Goal: Information Seeking & Learning: Check status

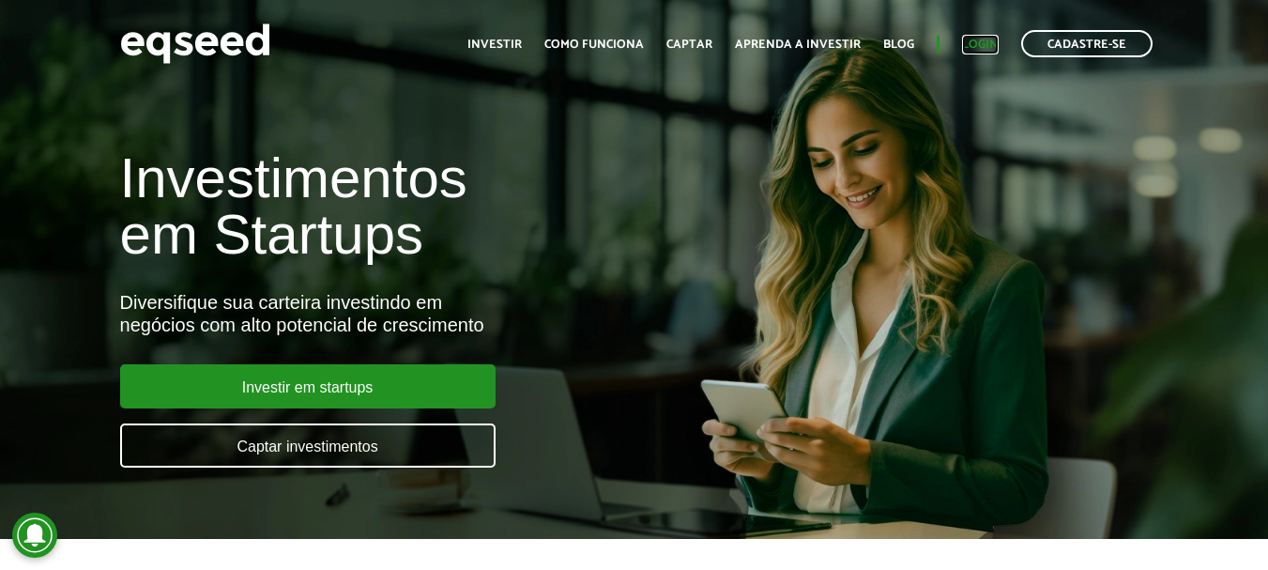
click at [984, 43] on link "Login" at bounding box center [980, 44] width 37 height 12
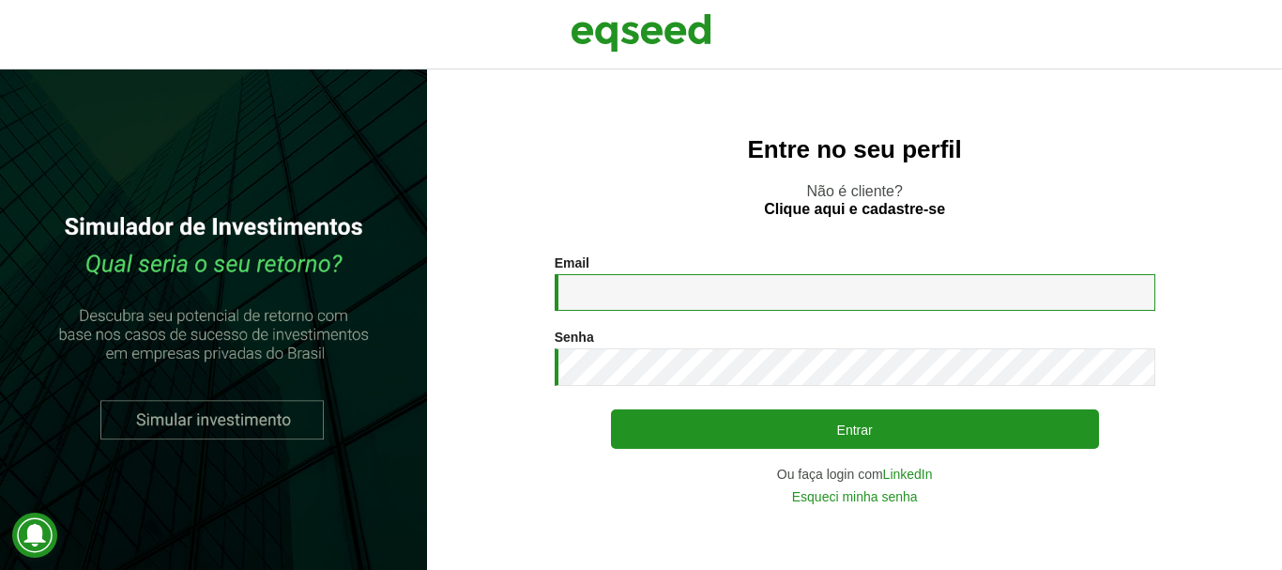
click at [727, 303] on input "Email *" at bounding box center [855, 292] width 601 height 37
click at [727, 304] on input "**********" at bounding box center [855, 292] width 601 height 37
type input "**********"
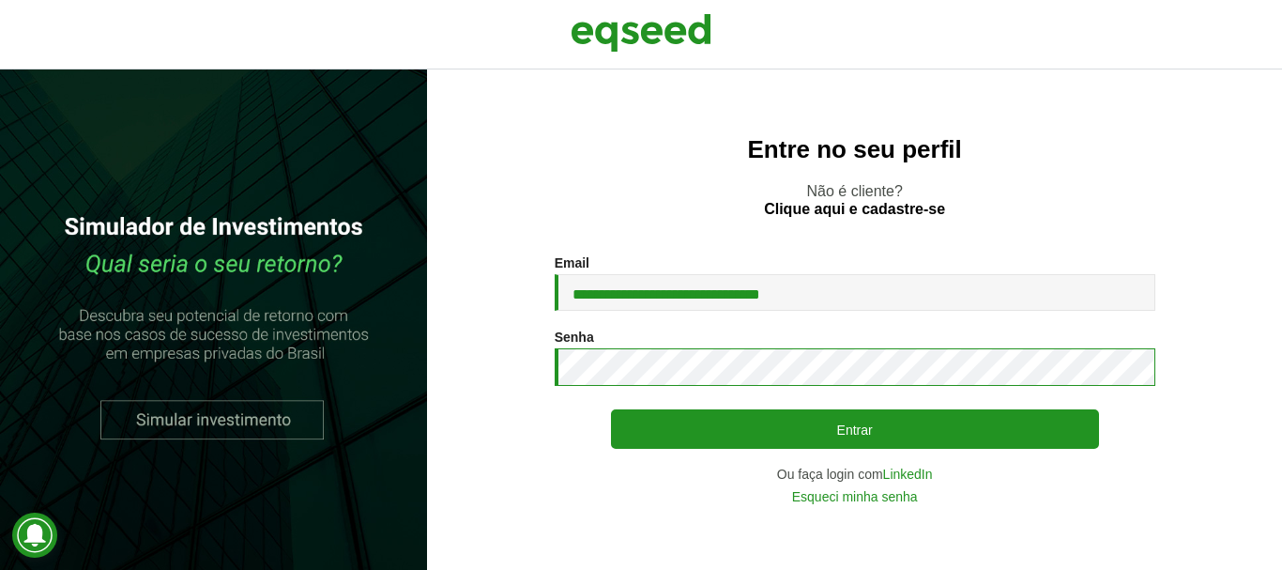
click at [611, 409] on button "Entrar" at bounding box center [855, 428] width 488 height 39
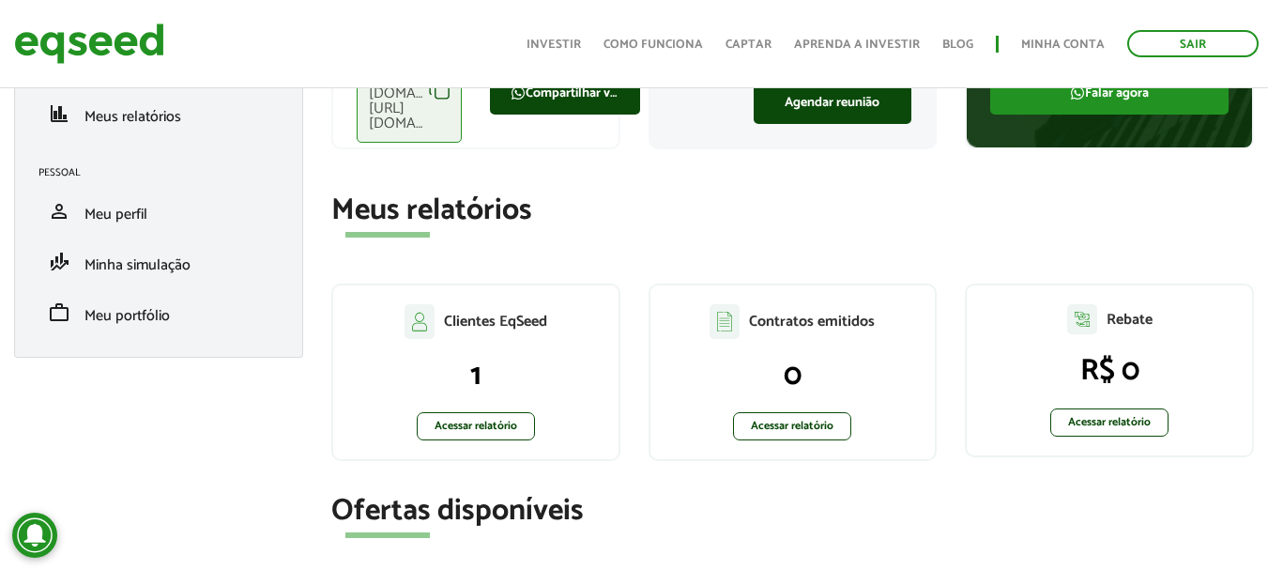
scroll to position [242, 0]
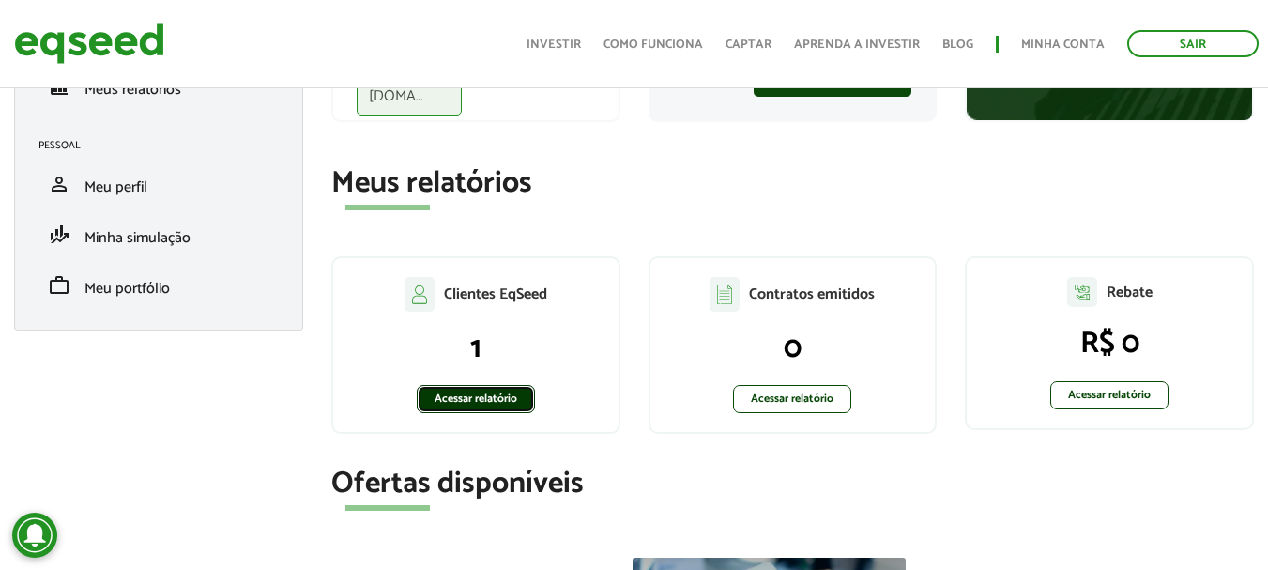
click at [476, 405] on link "Acessar relatório" at bounding box center [476, 399] width 118 height 28
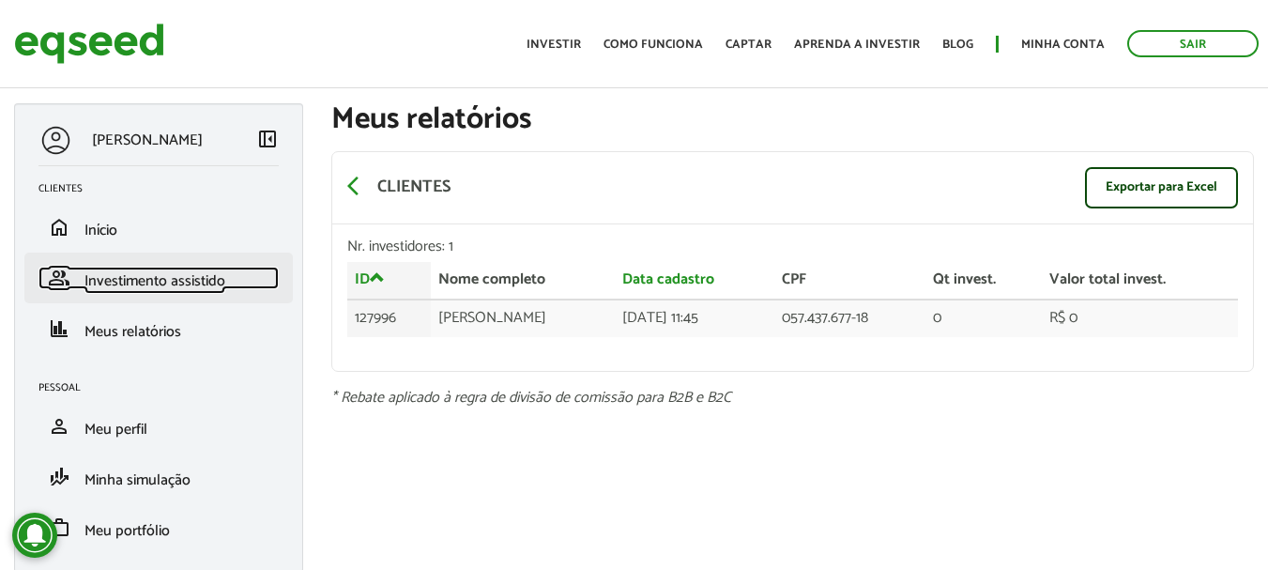
click at [169, 281] on span "Investimento assistido" at bounding box center [154, 280] width 141 height 25
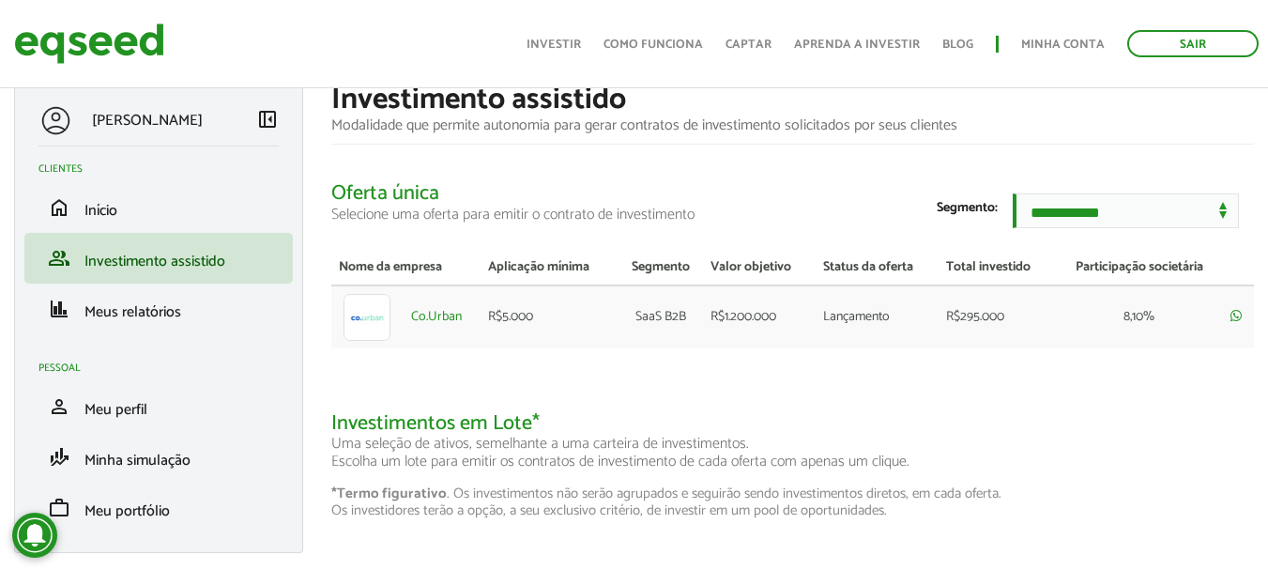
scroll to position [17, 0]
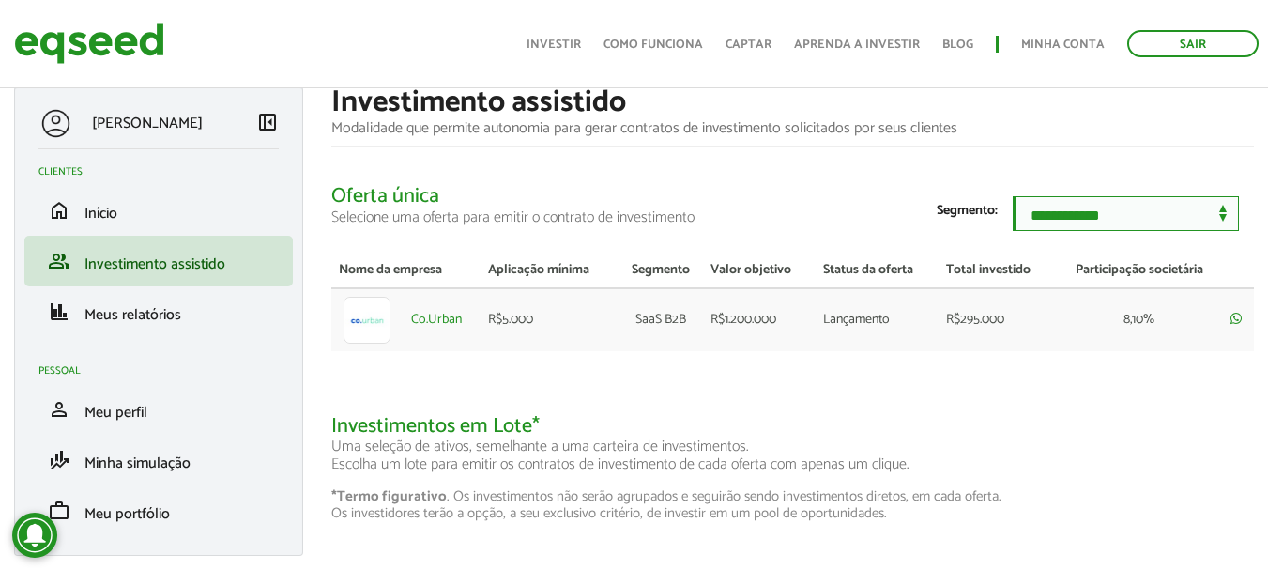
click at [1219, 213] on select "**********" at bounding box center [1126, 213] width 226 height 35
click at [875, 196] on div "**********" at bounding box center [792, 221] width 923 height 50
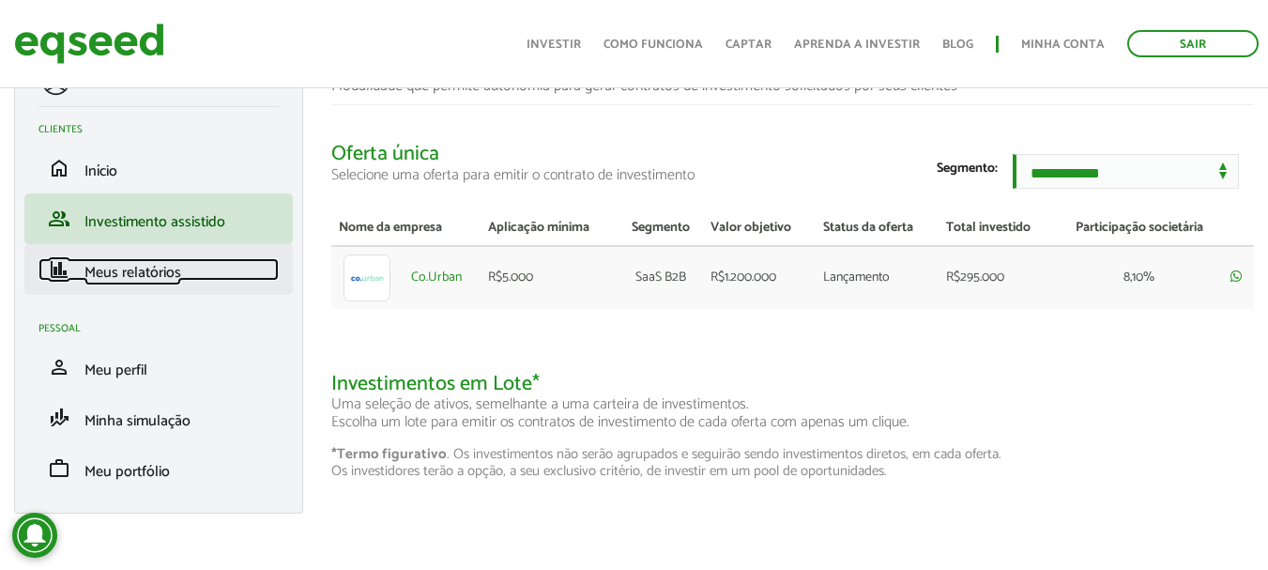
click at [113, 272] on span "Meus relatórios" at bounding box center [132, 272] width 97 height 25
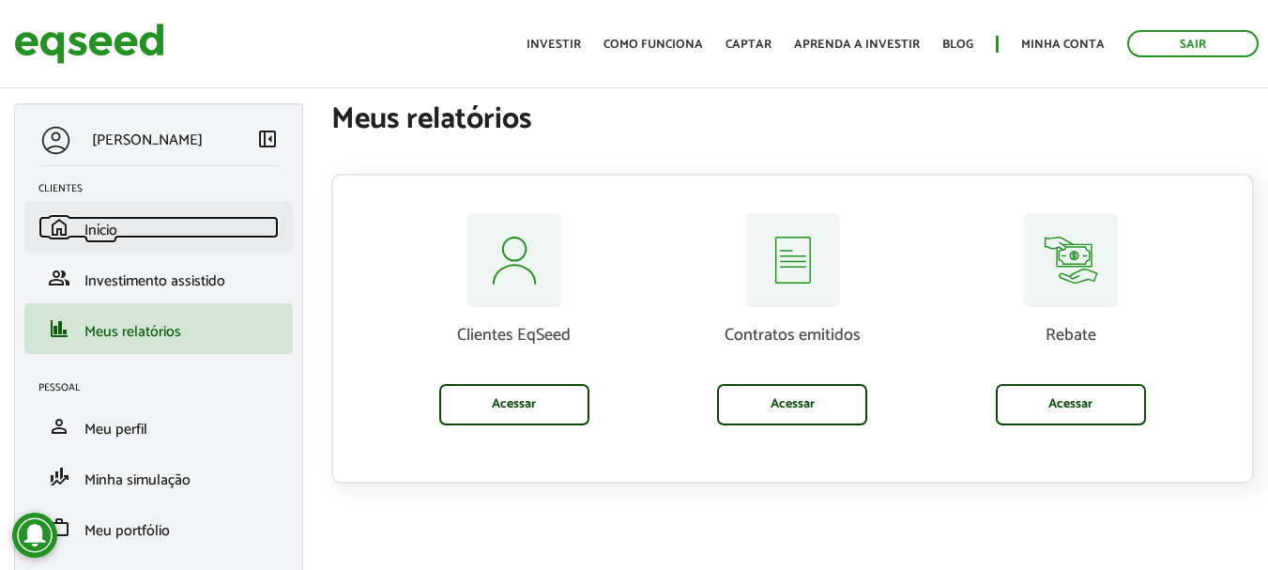
click at [97, 229] on span "Início" at bounding box center [100, 230] width 33 height 25
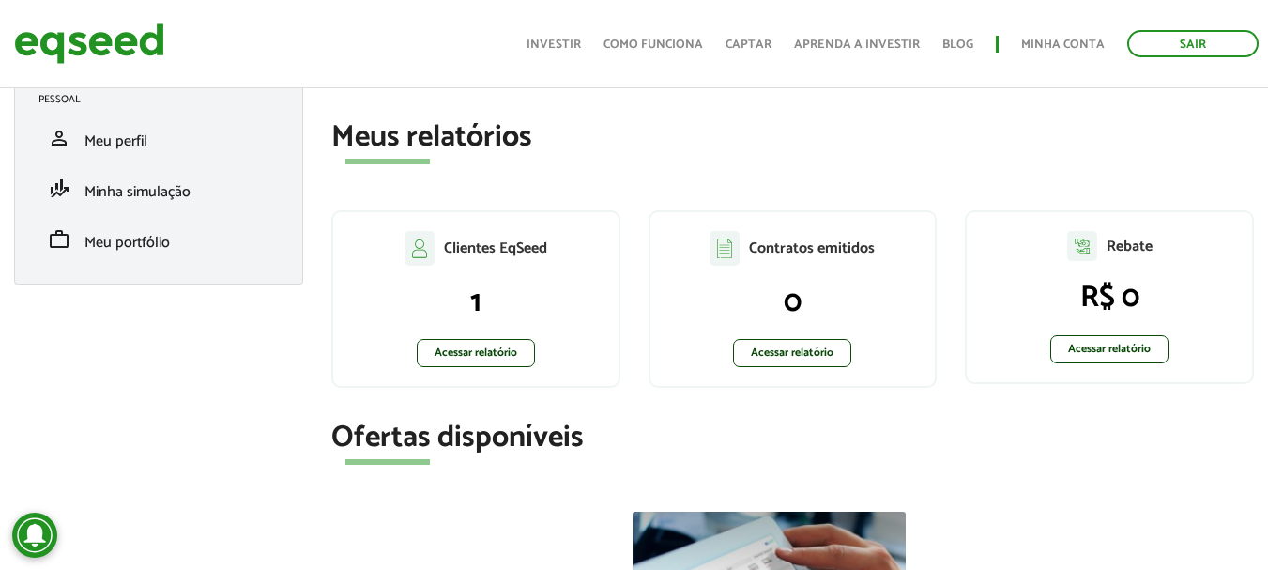
scroll to position [296, 0]
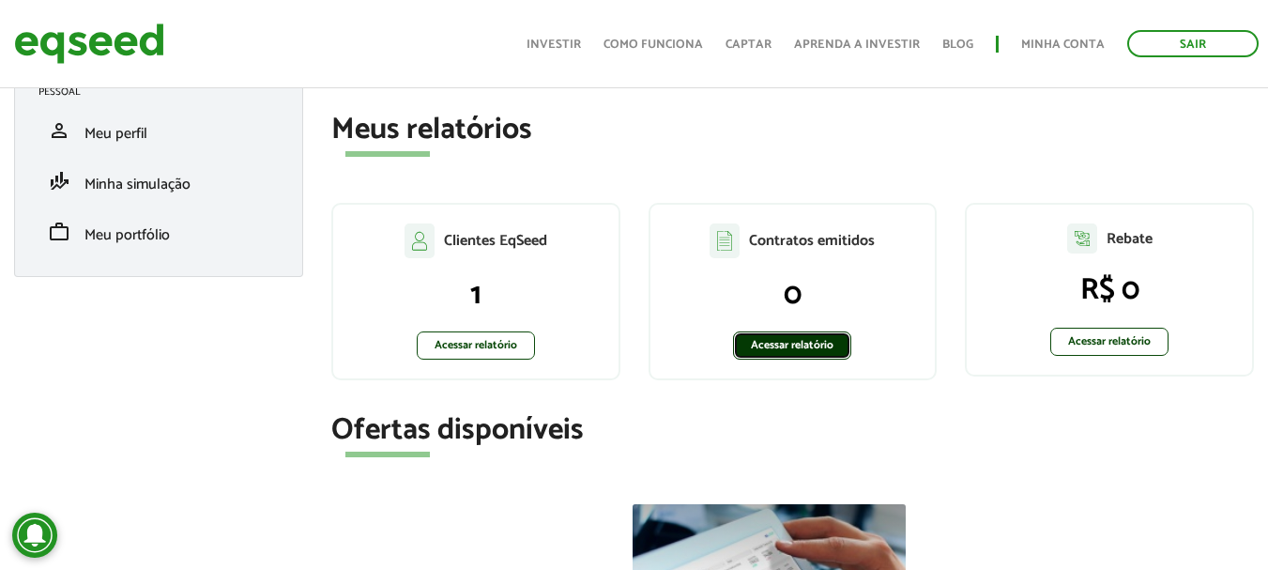
click at [770, 346] on link "Acessar relatório" at bounding box center [792, 345] width 118 height 28
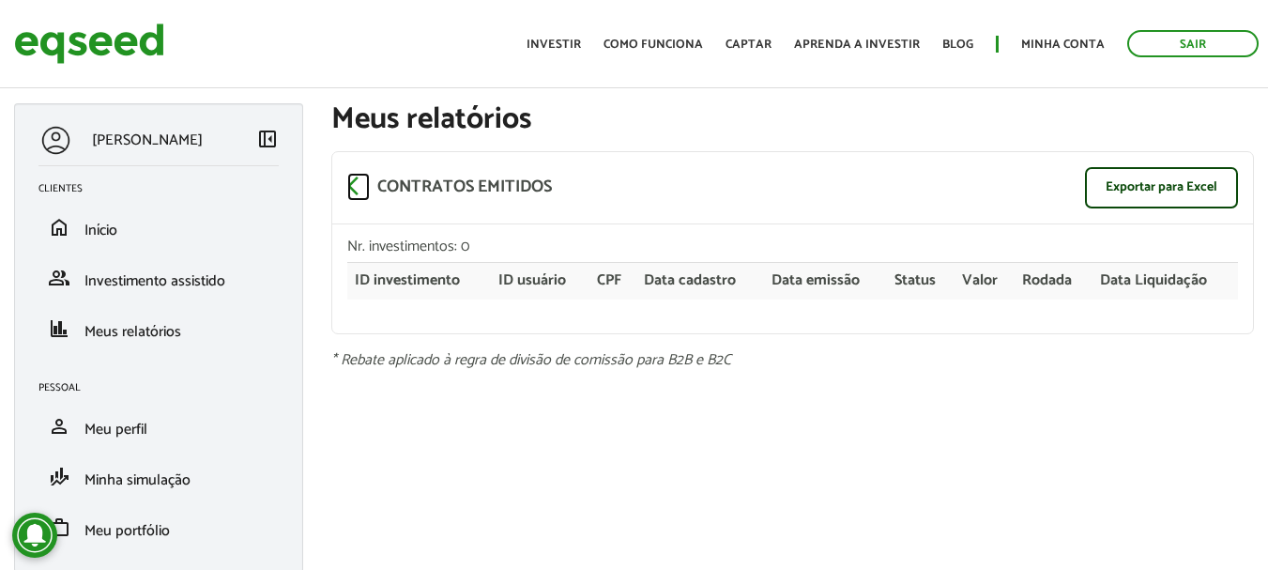
click at [349, 181] on span "arrow_back_ios" at bounding box center [358, 186] width 23 height 23
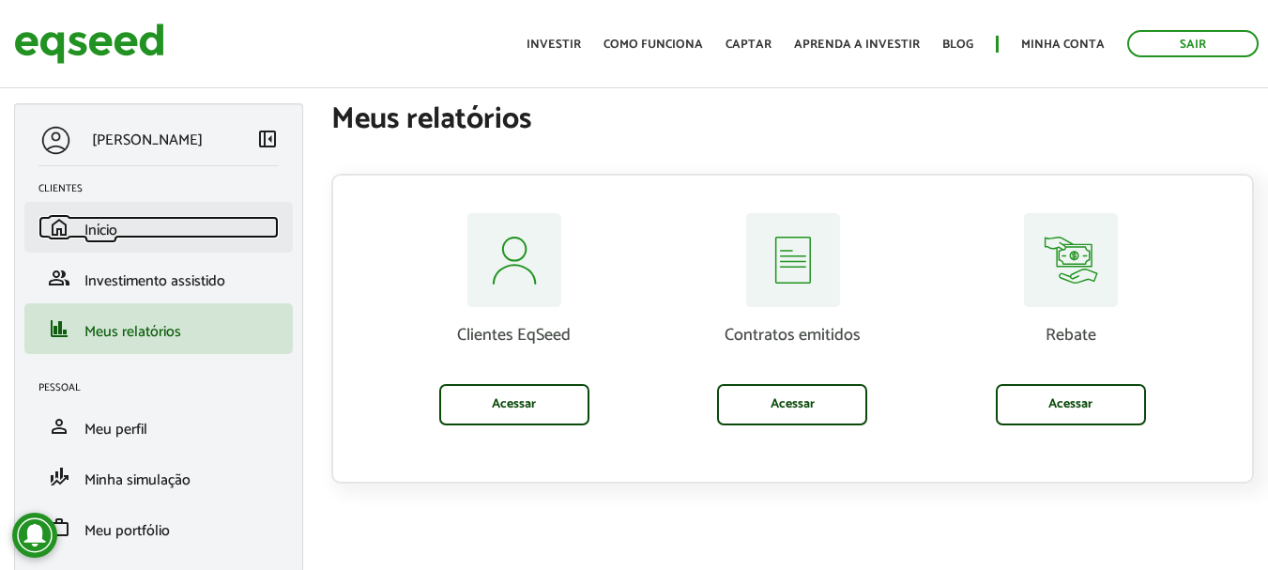
click at [96, 228] on span "Início" at bounding box center [100, 230] width 33 height 25
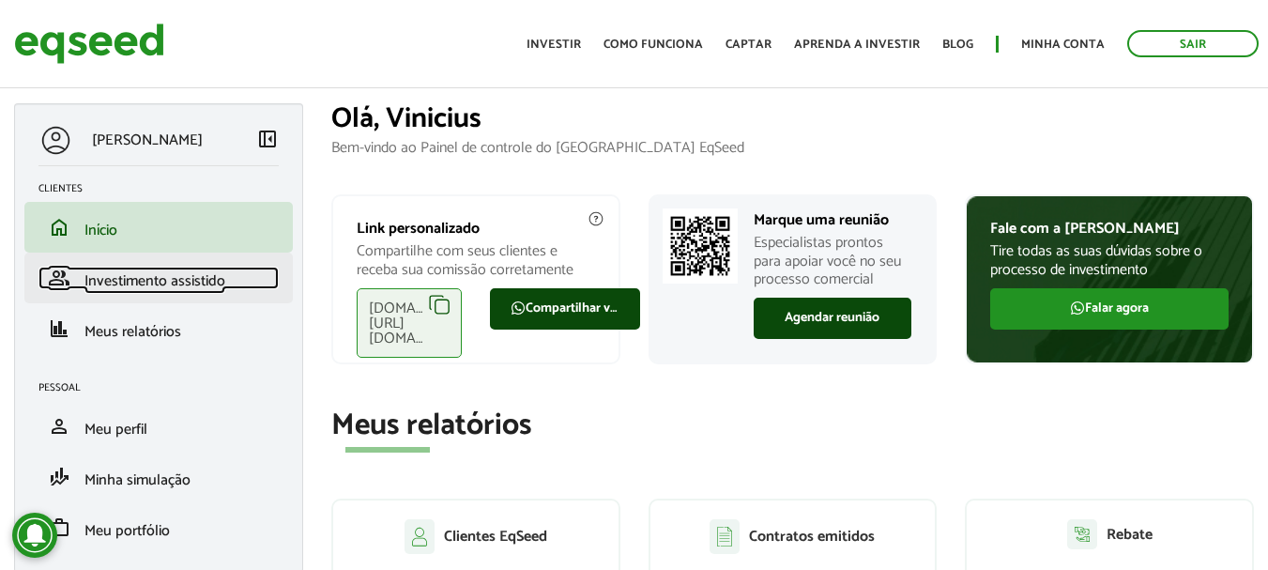
click at [187, 287] on span "Investimento assistido" at bounding box center [154, 280] width 141 height 25
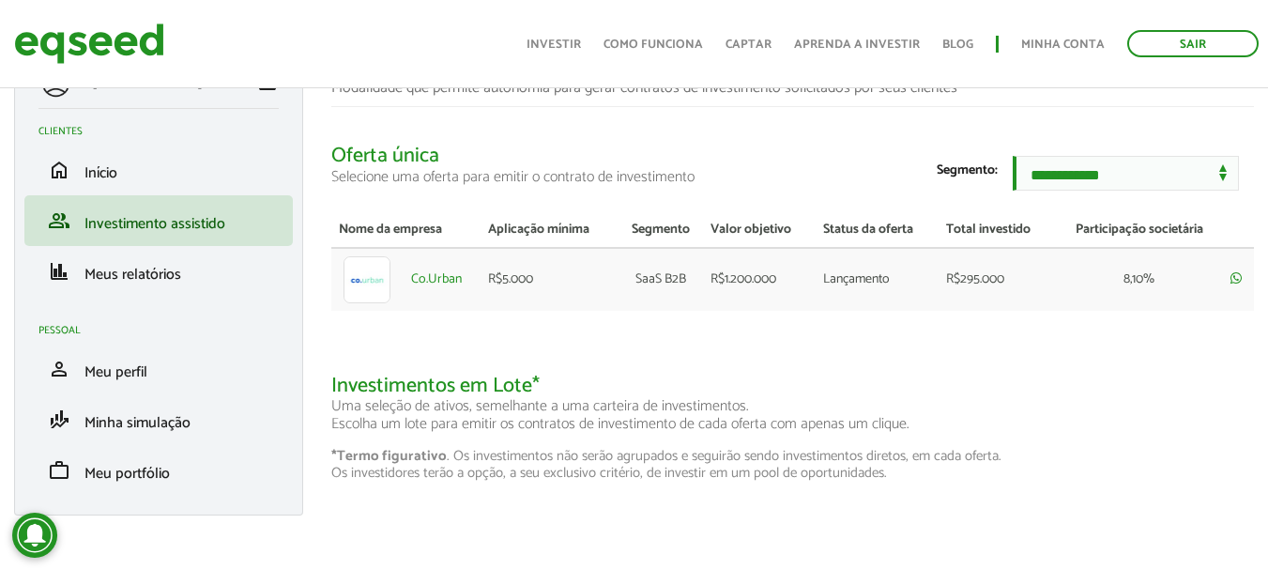
scroll to position [59, 0]
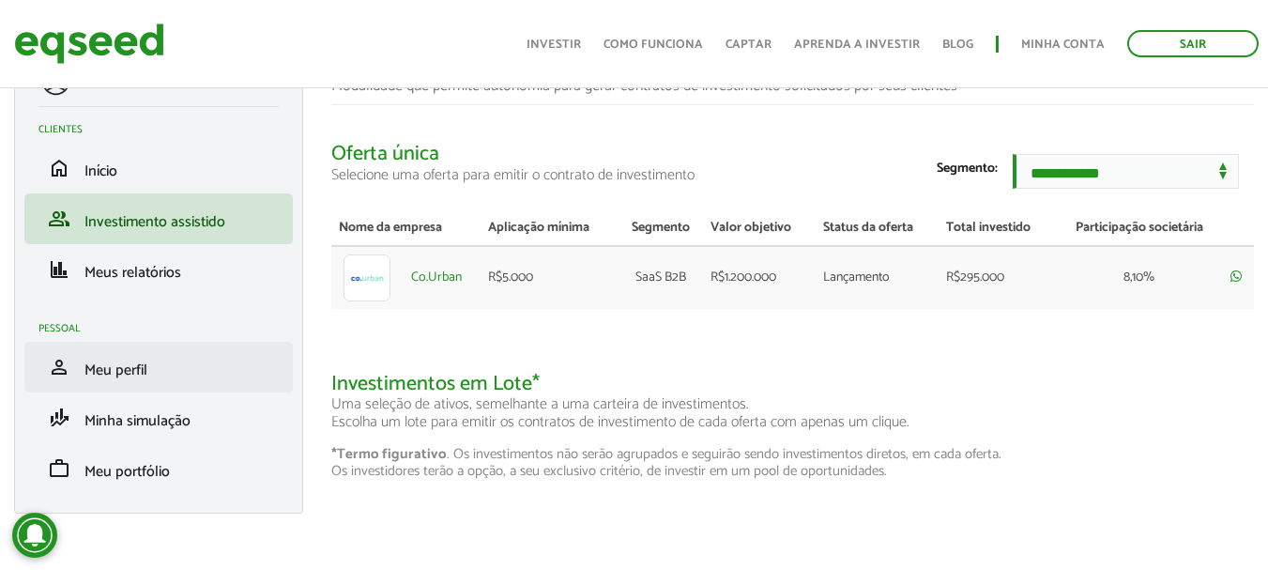
click at [200, 385] on li "person Meu perfil" at bounding box center [158, 367] width 268 height 51
click at [98, 367] on span "Meu perfil" at bounding box center [115, 370] width 63 height 25
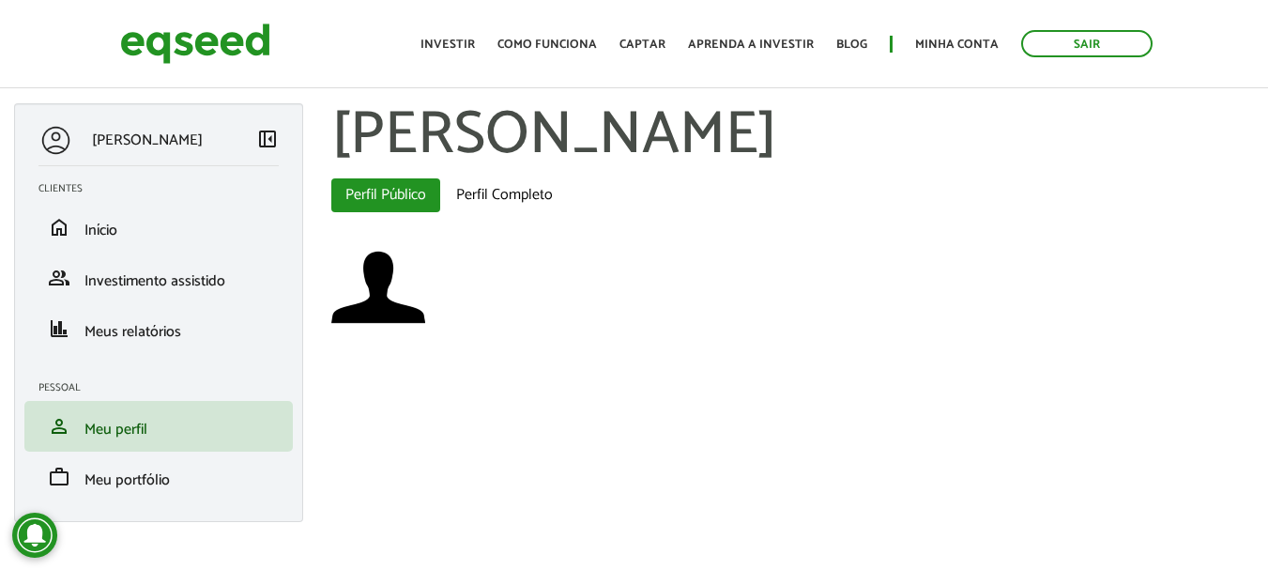
scroll to position [12, 0]
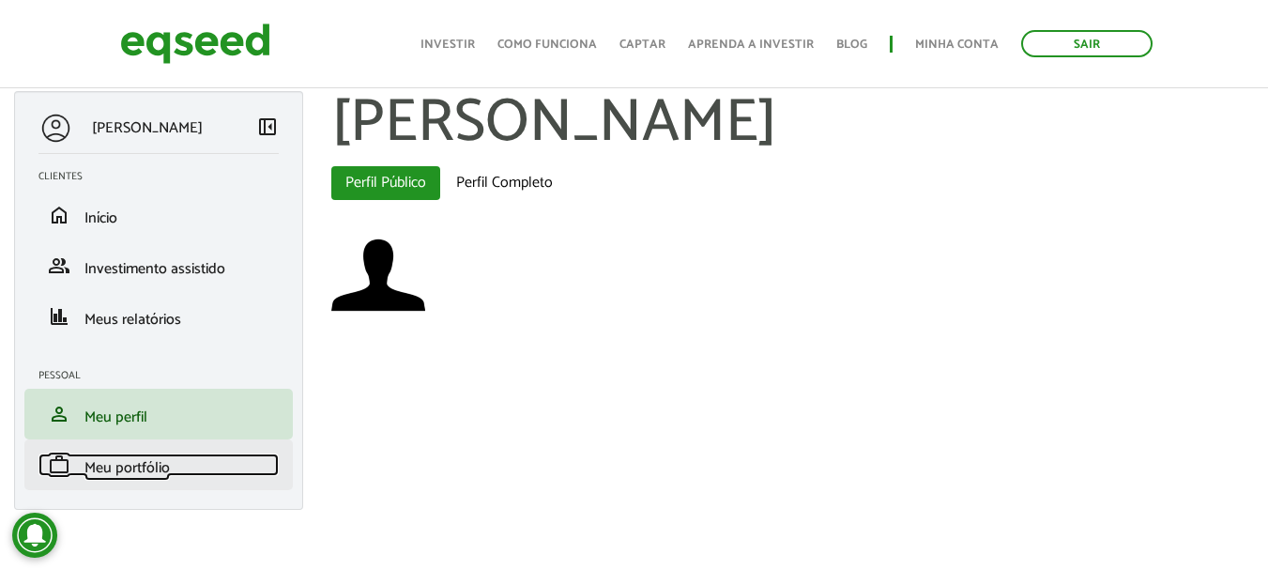
click at [102, 463] on span "Meu portfólio" at bounding box center [126, 467] width 85 height 25
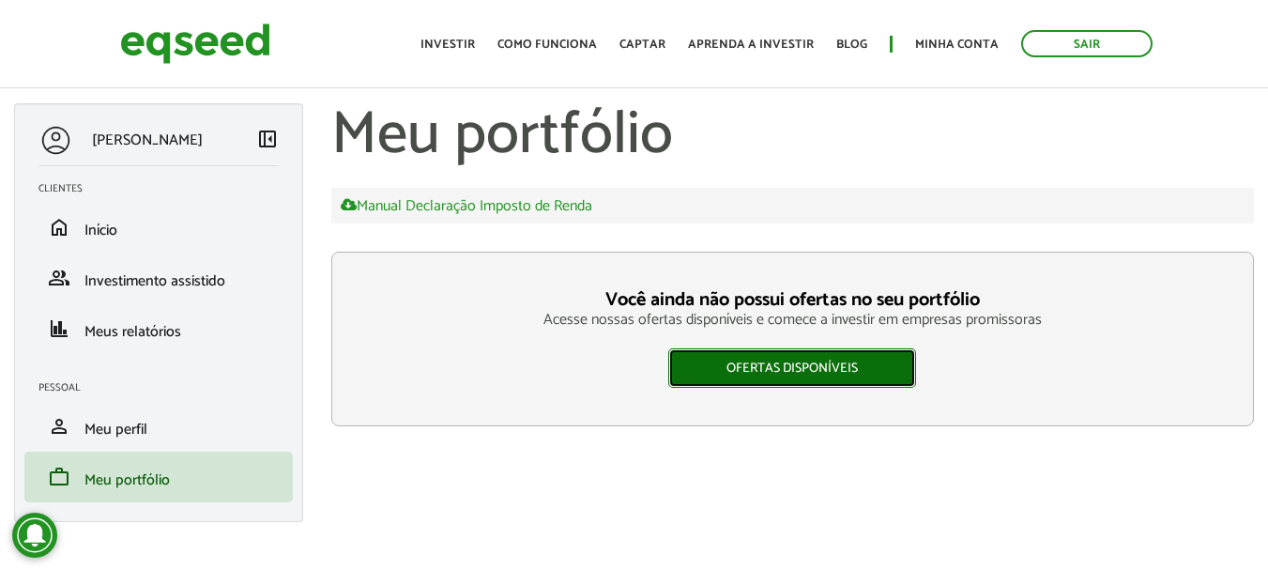
click at [804, 375] on link "Ofertas disponíveis" at bounding box center [792, 367] width 248 height 39
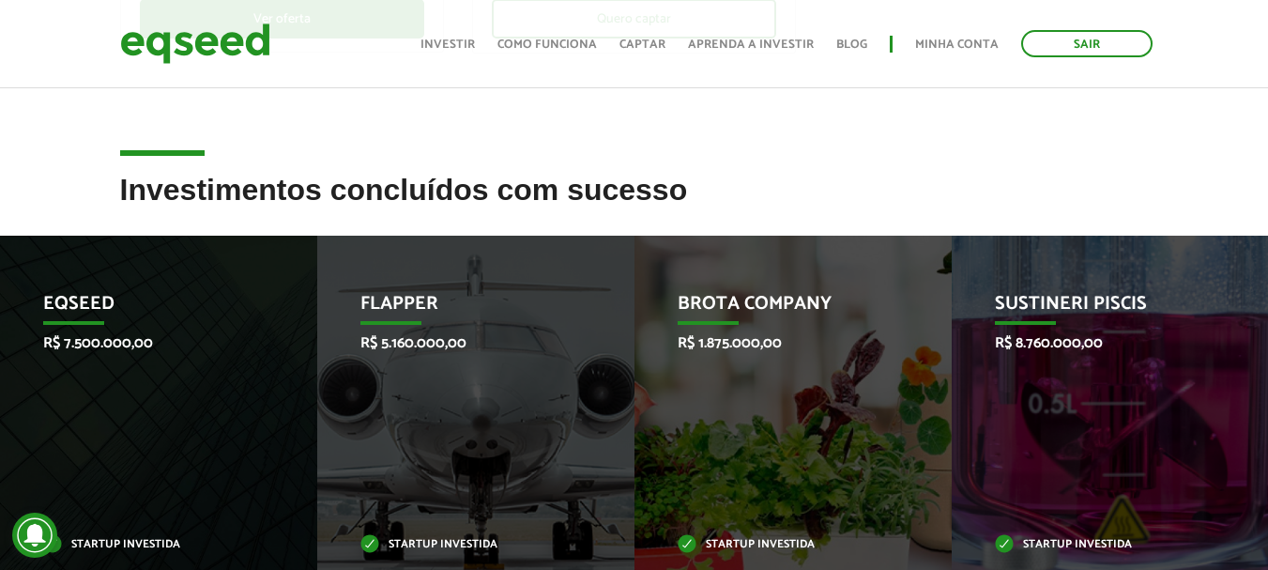
scroll to position [749, 0]
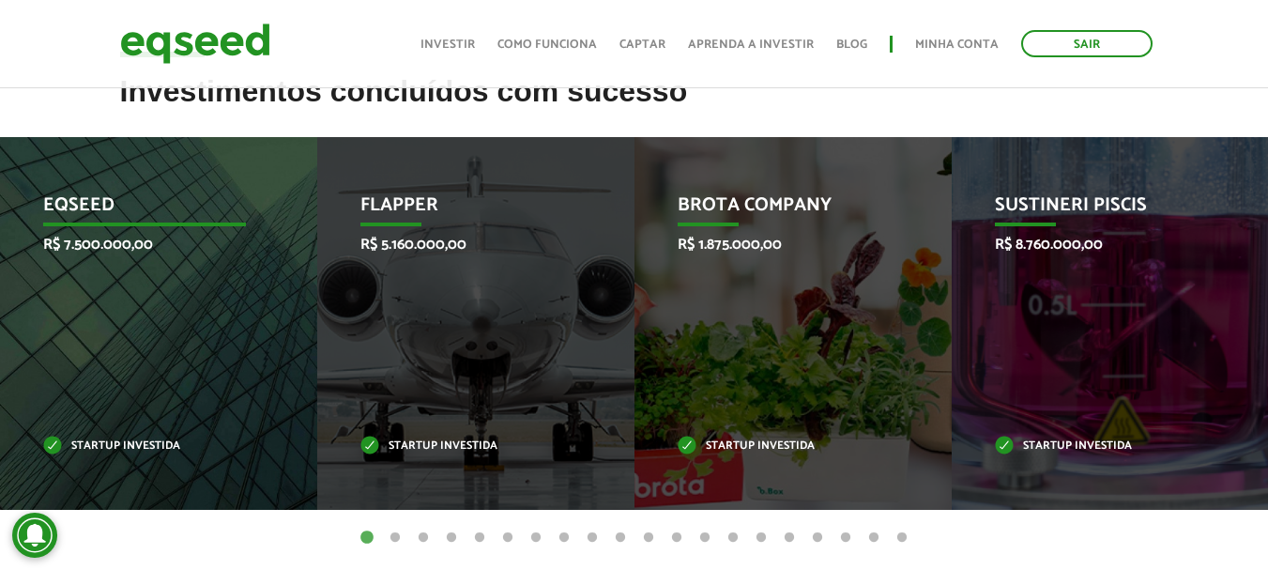
click at [167, 329] on div "EqSeed R$ 7.500.000,00 Startup investida" at bounding box center [144, 323] width 289 height 373
click at [85, 328] on div "EqSeed R$ 7.500.000,00 Startup investida" at bounding box center [144, 323] width 289 height 373
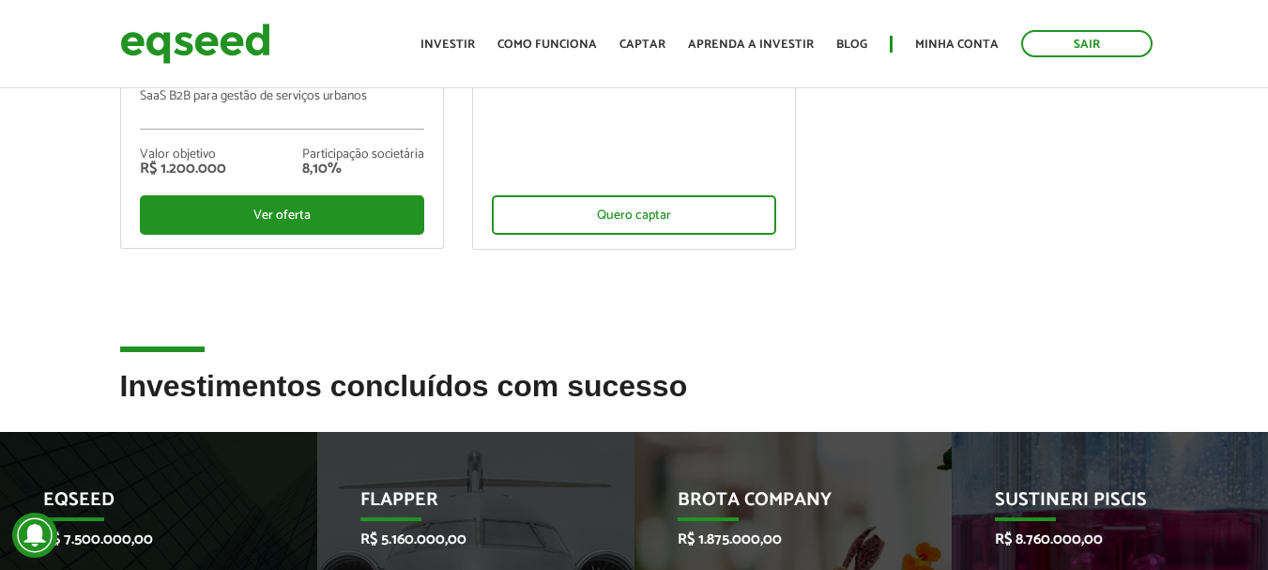
scroll to position [0, 0]
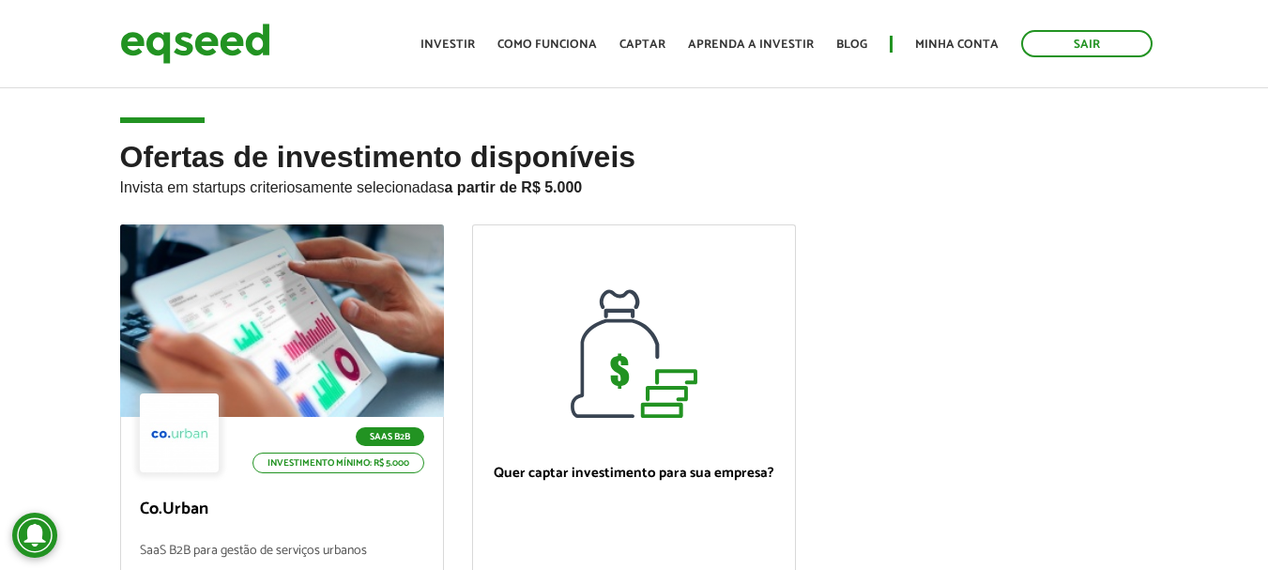
click at [1267, 0] on html "Sair Toggle navigation Toggle navigation Início Investir Como funciona" at bounding box center [634, 285] width 1268 height 570
click at [237, 45] on img at bounding box center [195, 44] width 150 height 50
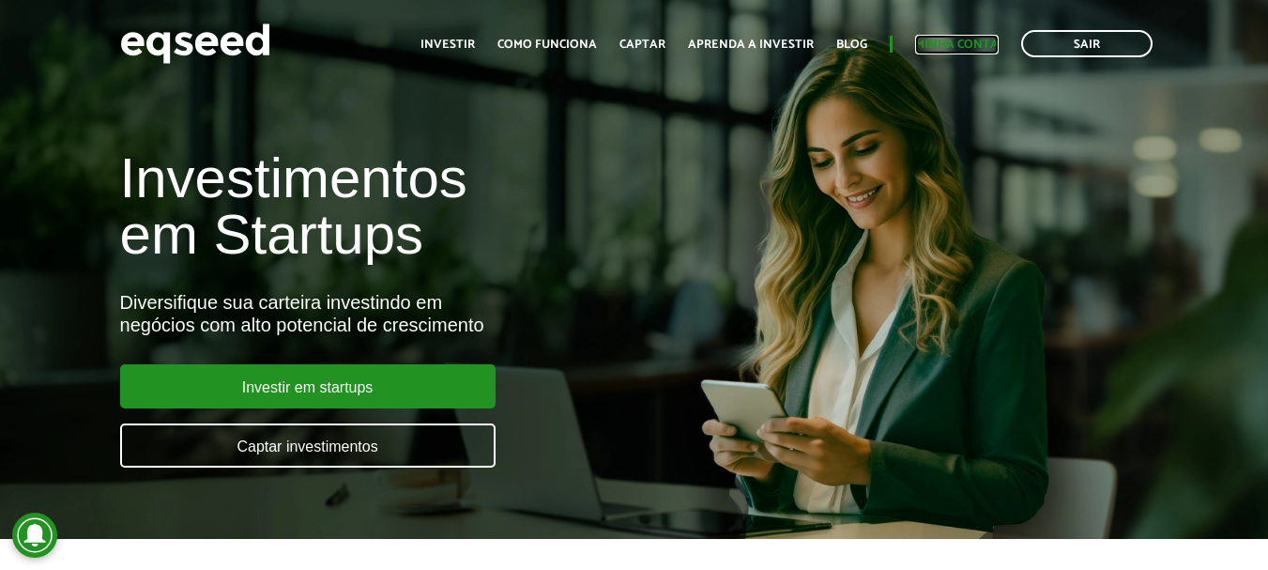
click at [939, 40] on link "Minha conta" at bounding box center [957, 44] width 84 height 12
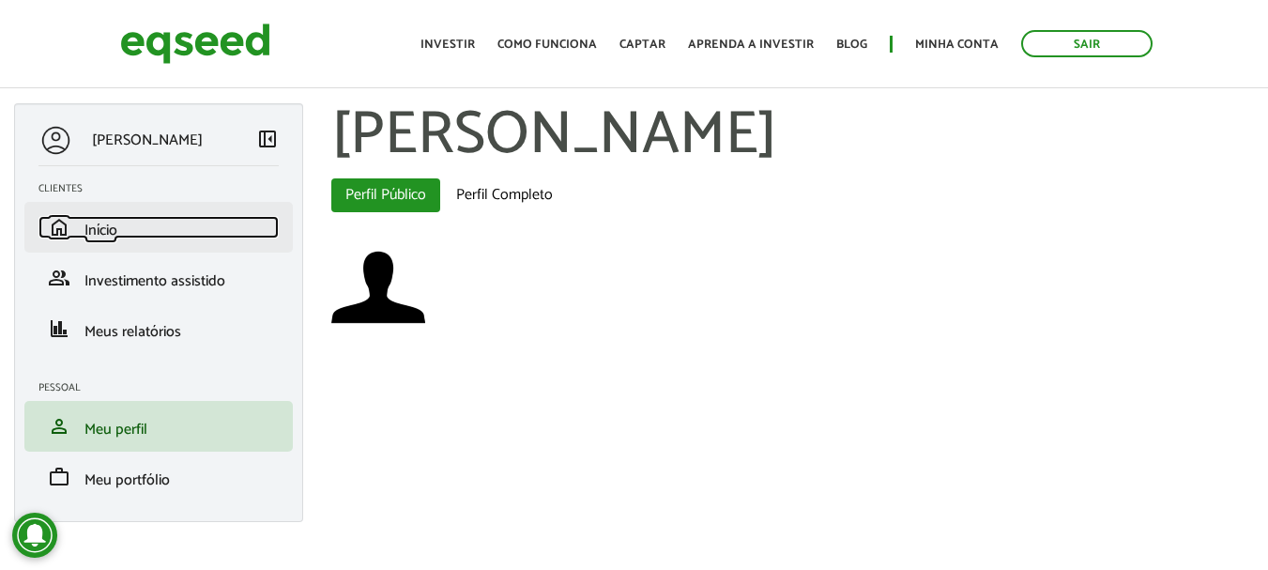
click at [105, 232] on span "Início" at bounding box center [100, 230] width 33 height 25
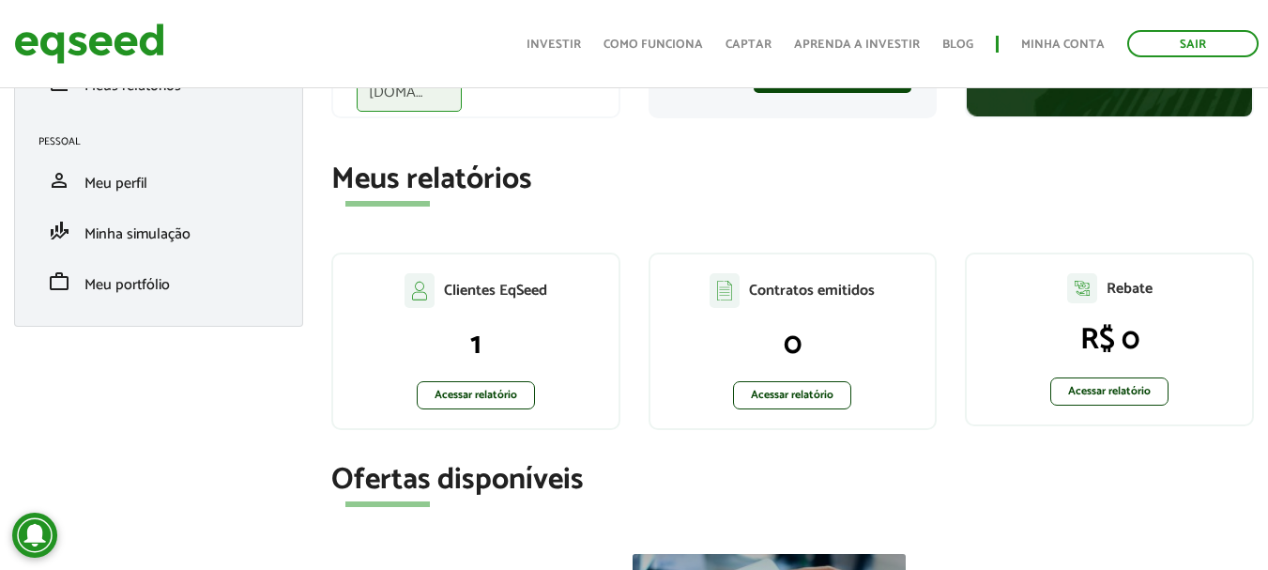
scroll to position [303, 0]
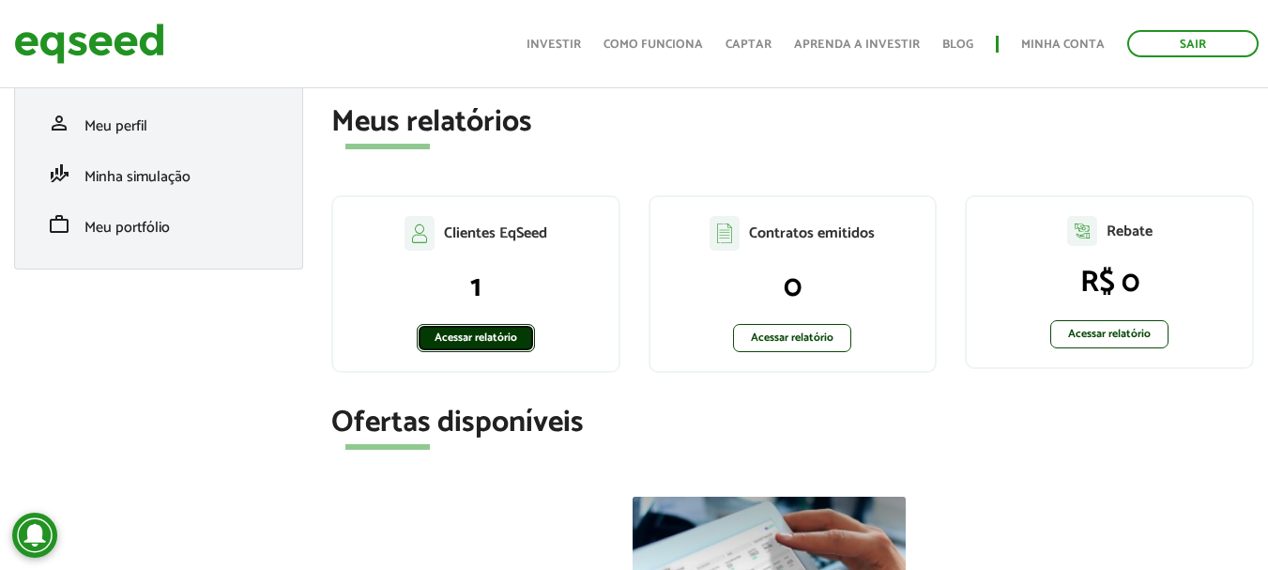
click at [448, 328] on link "Acessar relatório" at bounding box center [476, 338] width 118 height 28
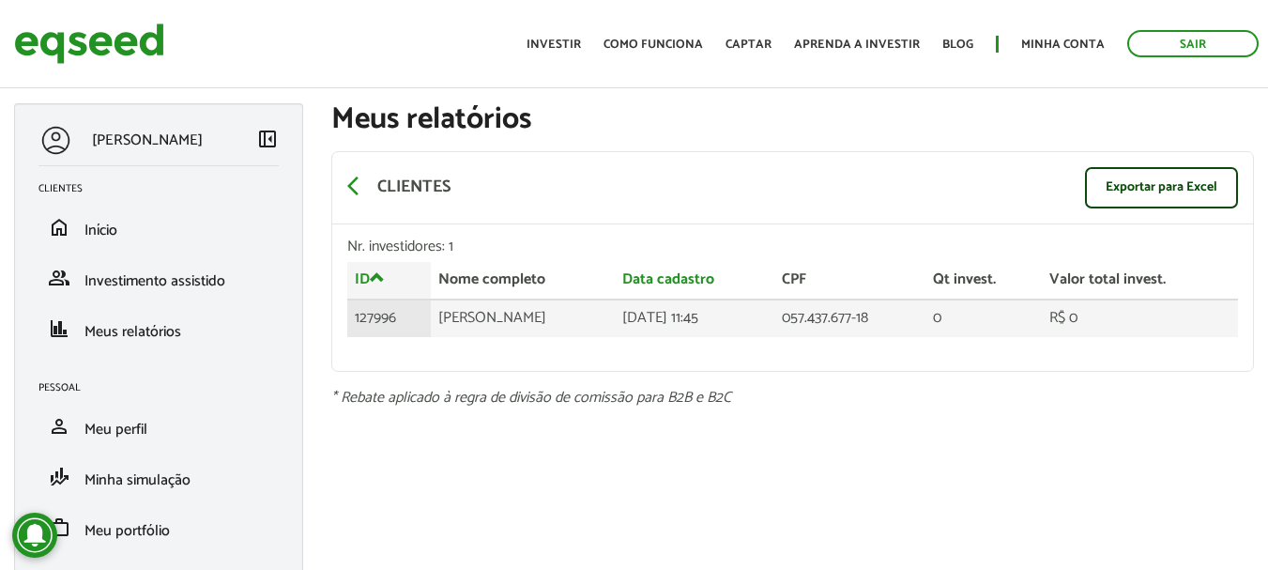
click at [472, 321] on td "[PERSON_NAME]" at bounding box center [523, 318] width 184 height 38
click at [1087, 313] on td "R$ 0" at bounding box center [1140, 318] width 196 height 38
click at [379, 309] on td "127996" at bounding box center [389, 318] width 84 height 38
click at [1182, 43] on link "Sair" at bounding box center [1192, 43] width 131 height 27
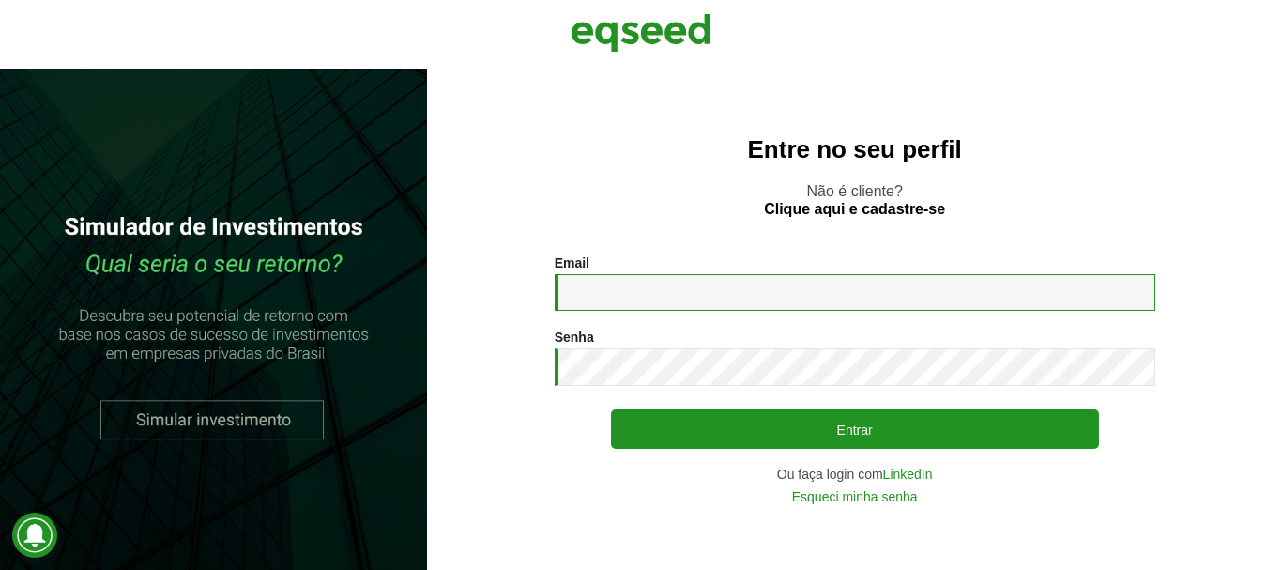
click at [672, 293] on input "Email *" at bounding box center [855, 292] width 601 height 37
type input "**********"
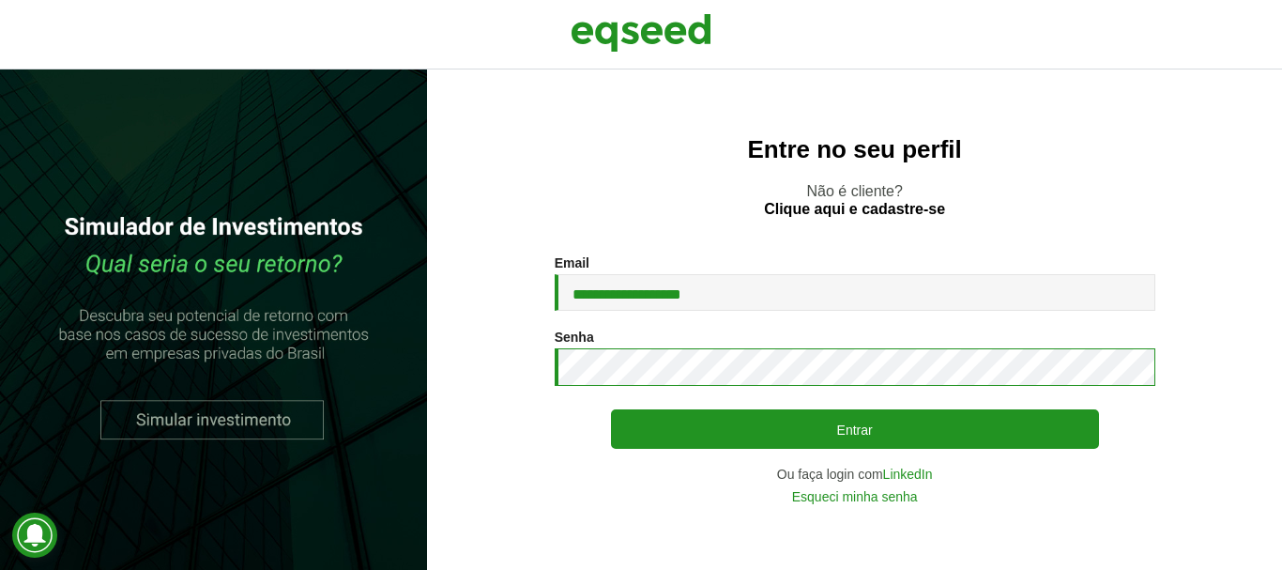
click at [611, 409] on button "Entrar" at bounding box center [855, 428] width 488 height 39
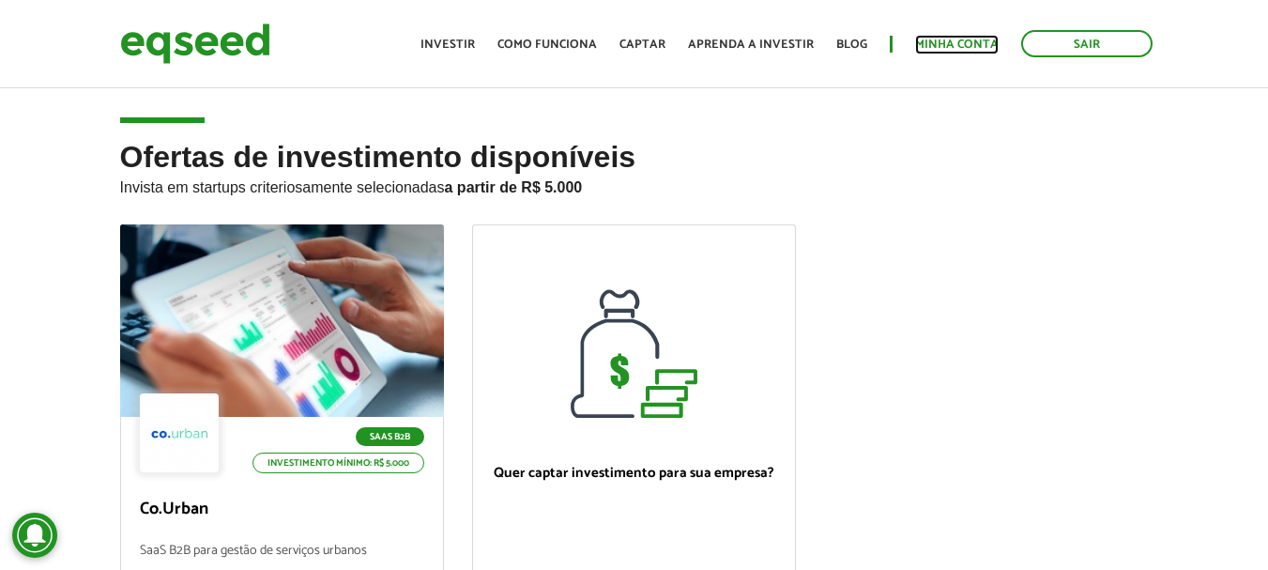
click at [940, 45] on link "Minha conta" at bounding box center [957, 44] width 84 height 12
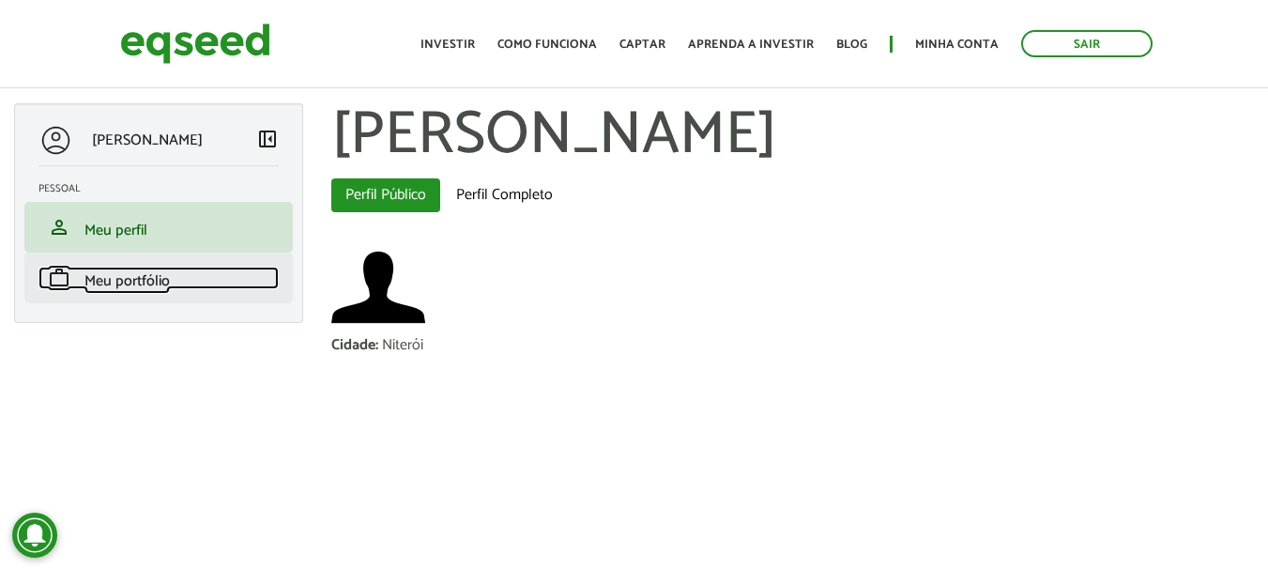
click at [106, 283] on span "Meu portfólio" at bounding box center [126, 280] width 85 height 25
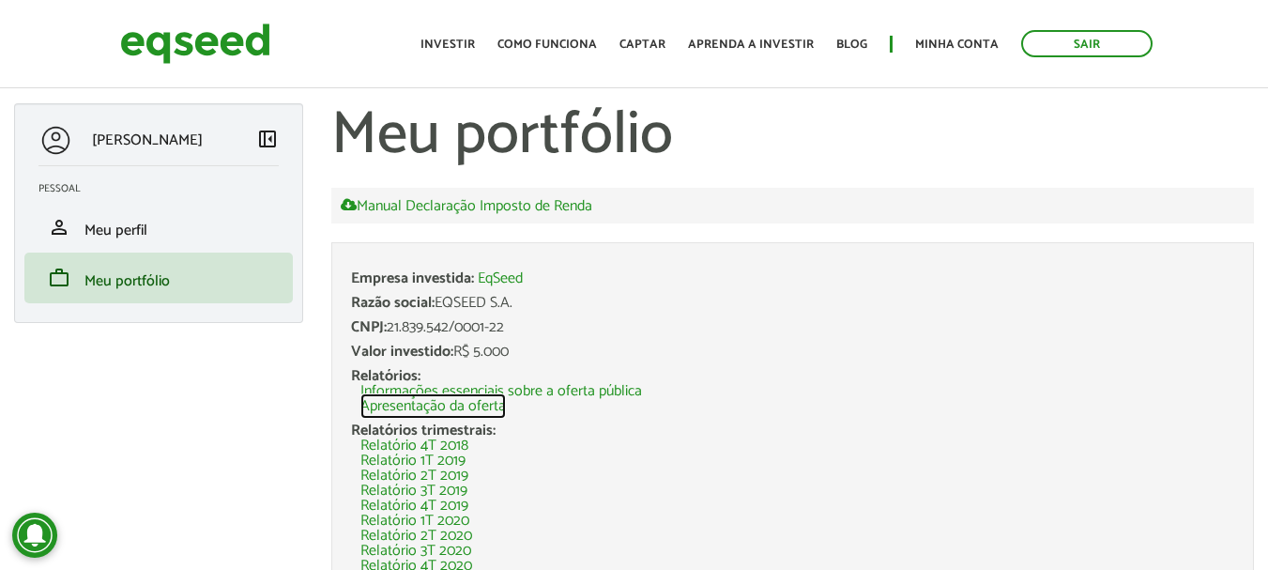
click at [466, 399] on link "Apresentação da oferta" at bounding box center [432, 406] width 145 height 15
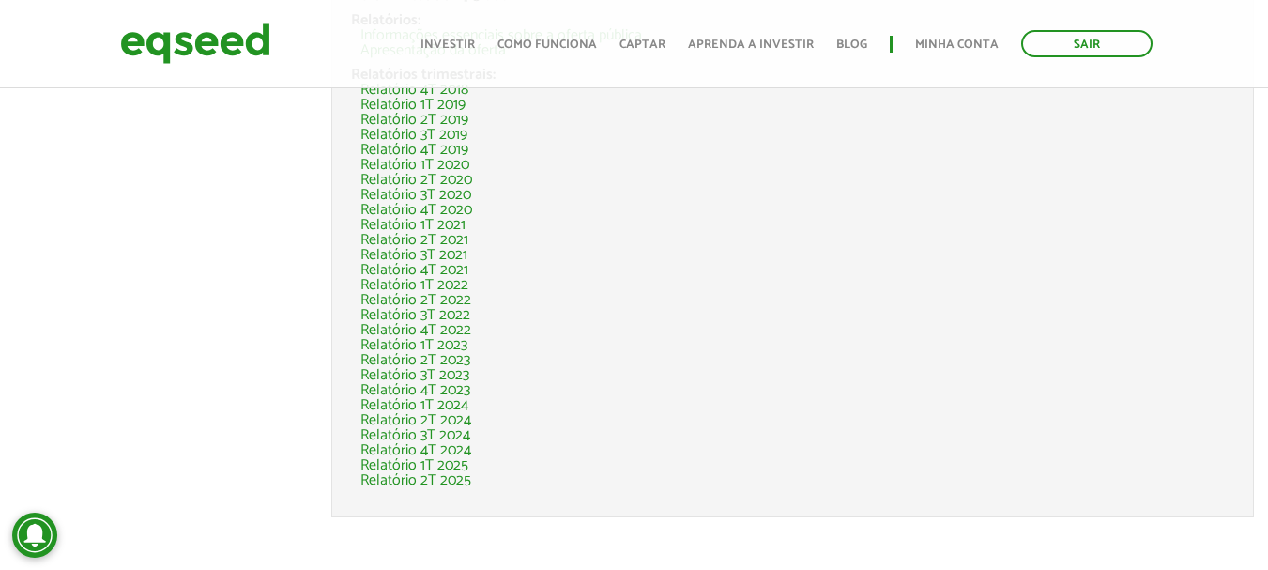
scroll to position [354, 0]
click at [414, 483] on link "Relatório 2T 2025" at bounding box center [415, 482] width 111 height 15
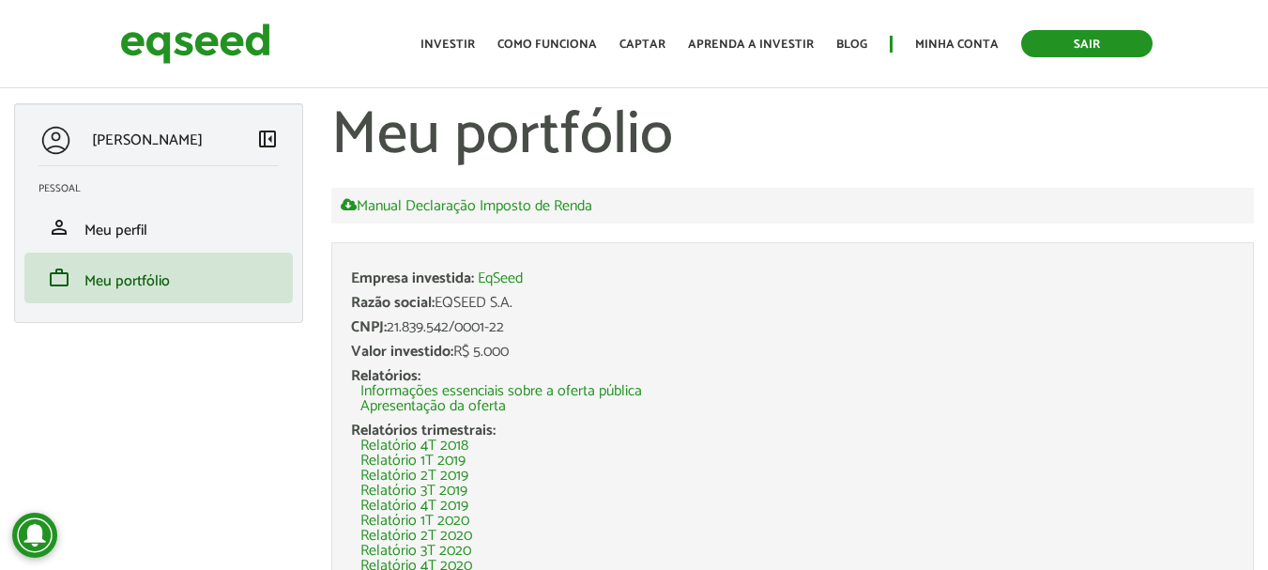
click at [1058, 44] on link "Sair" at bounding box center [1086, 43] width 131 height 27
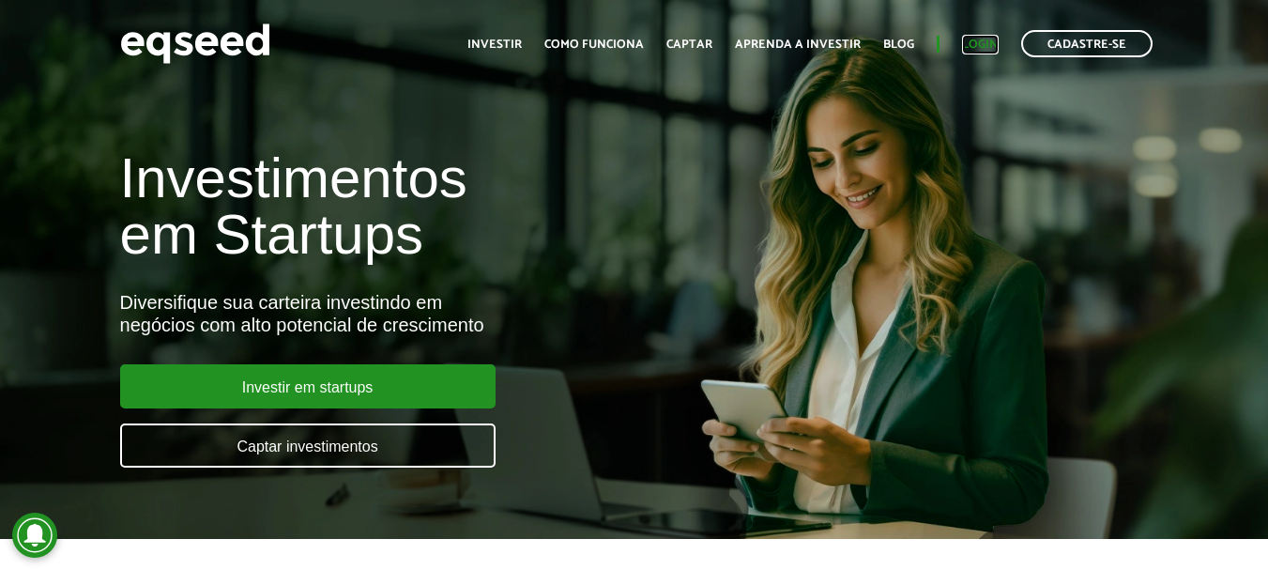
click at [980, 50] on link "Login" at bounding box center [980, 44] width 37 height 12
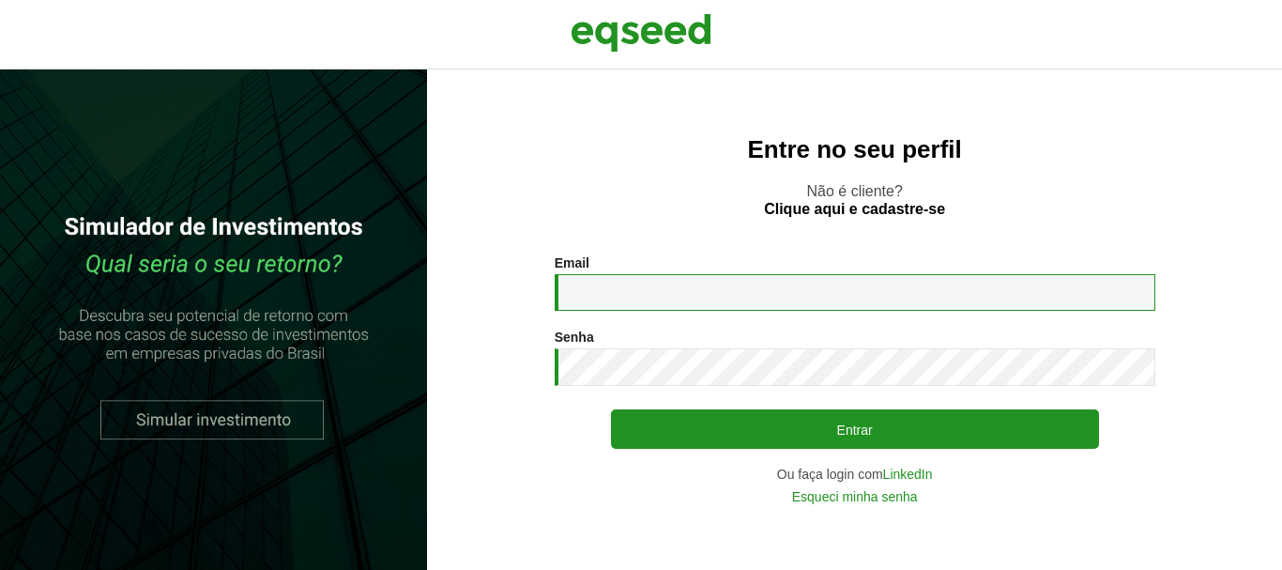
click at [595, 286] on input "Email *" at bounding box center [855, 292] width 601 height 37
type input "**********"
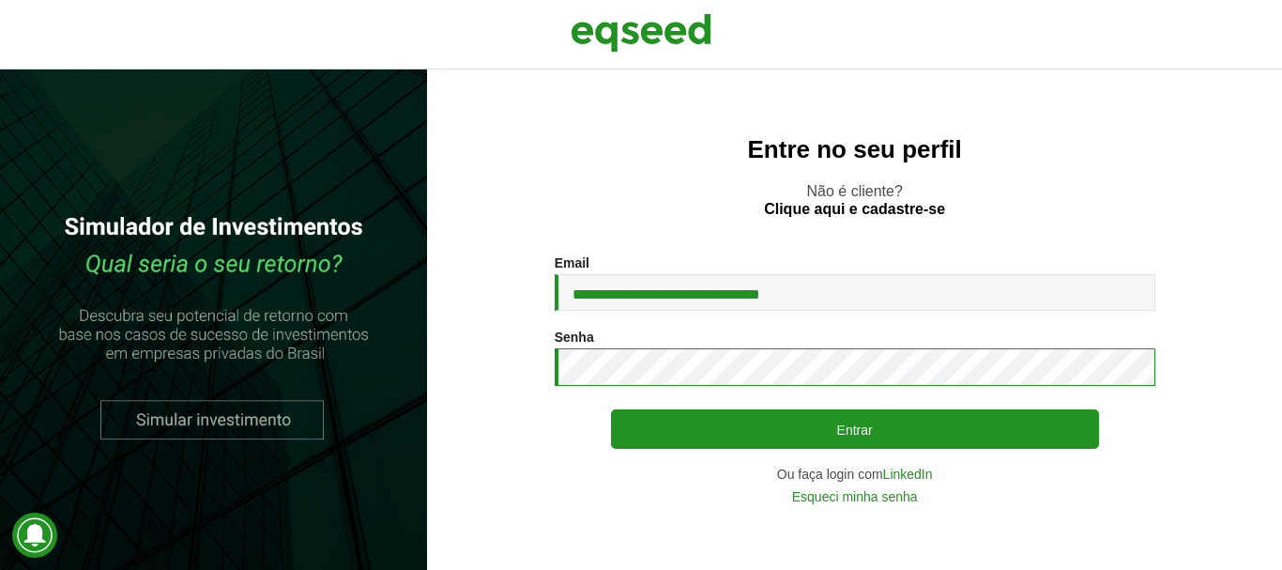
click at [611, 409] on button "Entrar" at bounding box center [855, 428] width 488 height 39
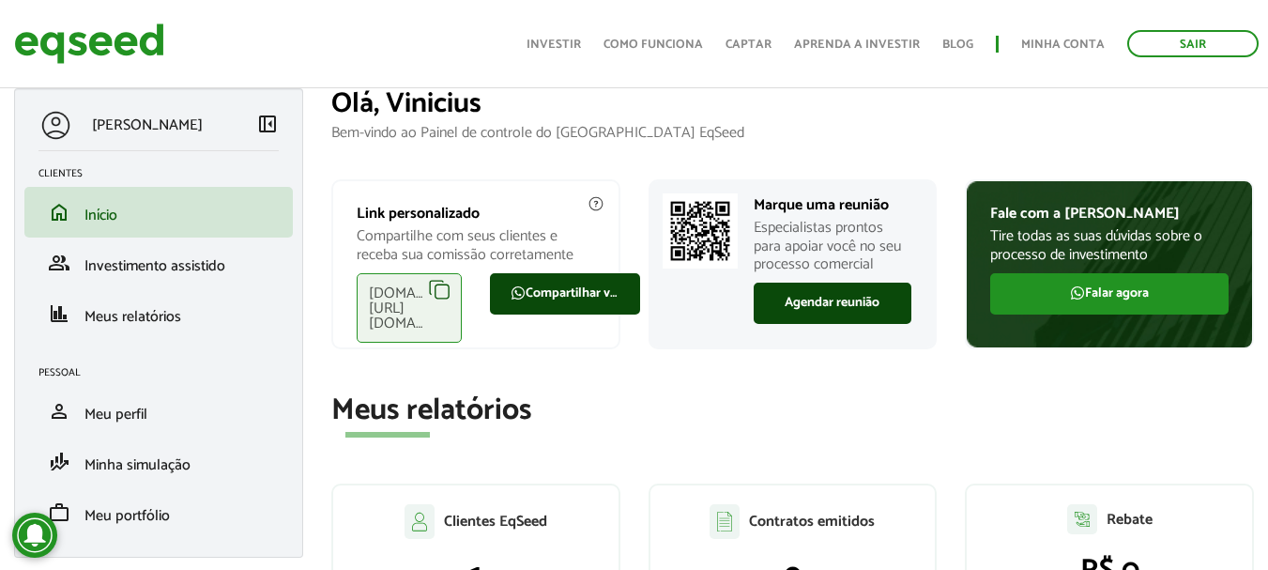
scroll to position [23, 0]
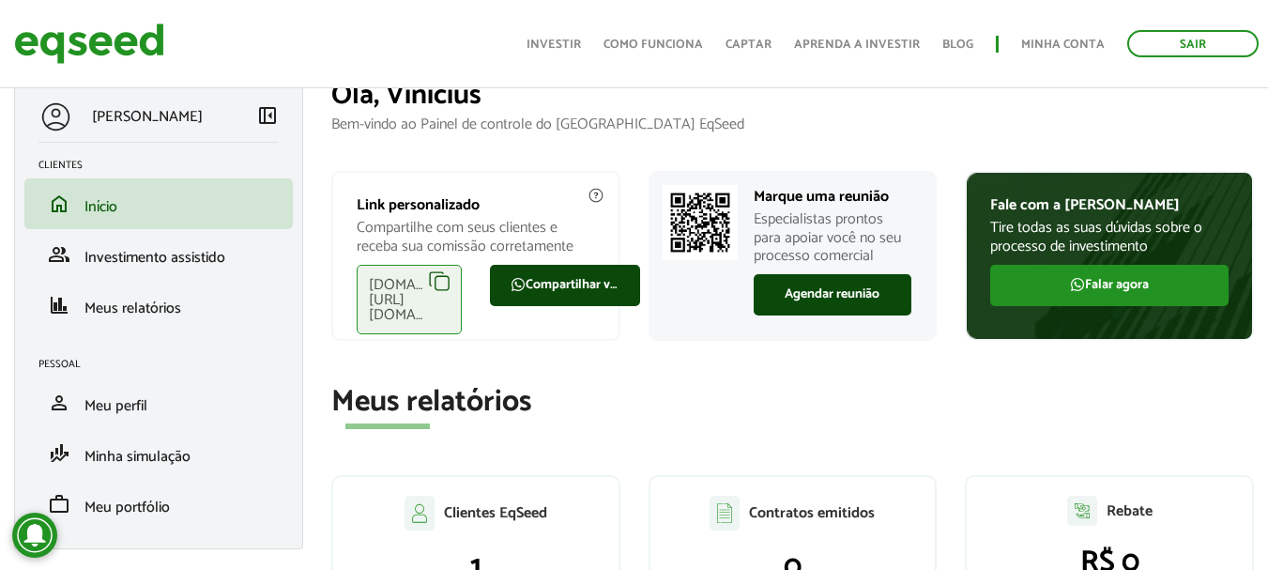
drag, startPoint x: 1276, startPoint y: 107, endPoint x: 1259, endPoint y: 188, distance: 82.5
click at [1259, 188] on html "Sair Toggle navigation Toggle navigation Início Investir Como funciona" at bounding box center [634, 262] width 1268 height 570
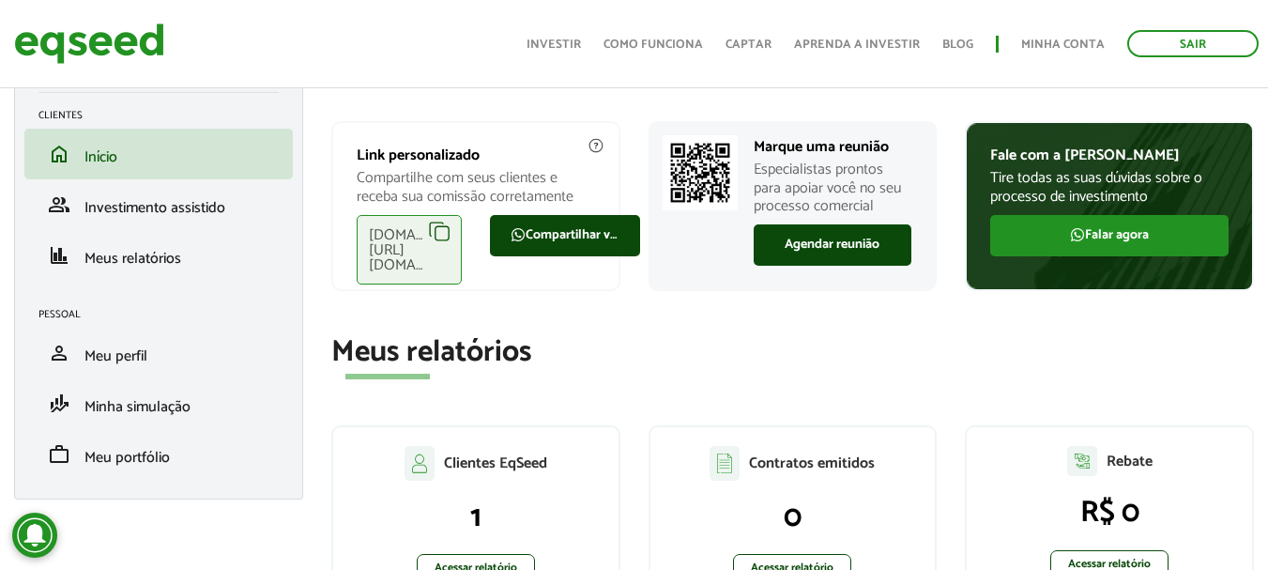
scroll to position [77, 0]
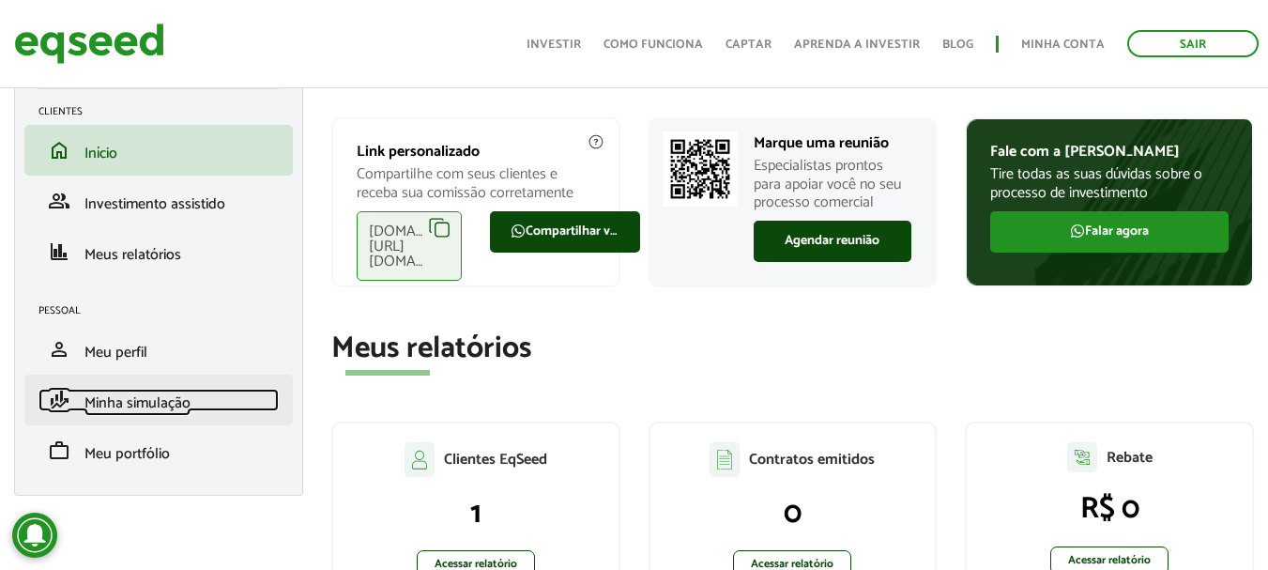
click at [132, 398] on span "Minha simulação" at bounding box center [137, 402] width 106 height 25
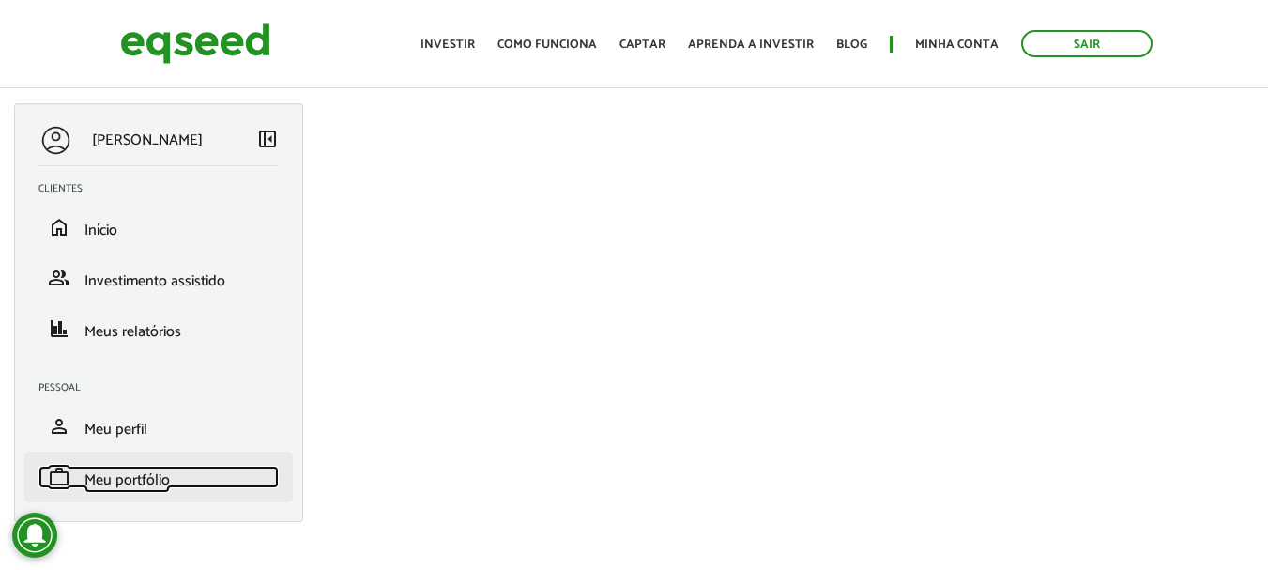
click at [130, 474] on span "Meu portfólio" at bounding box center [126, 479] width 85 height 25
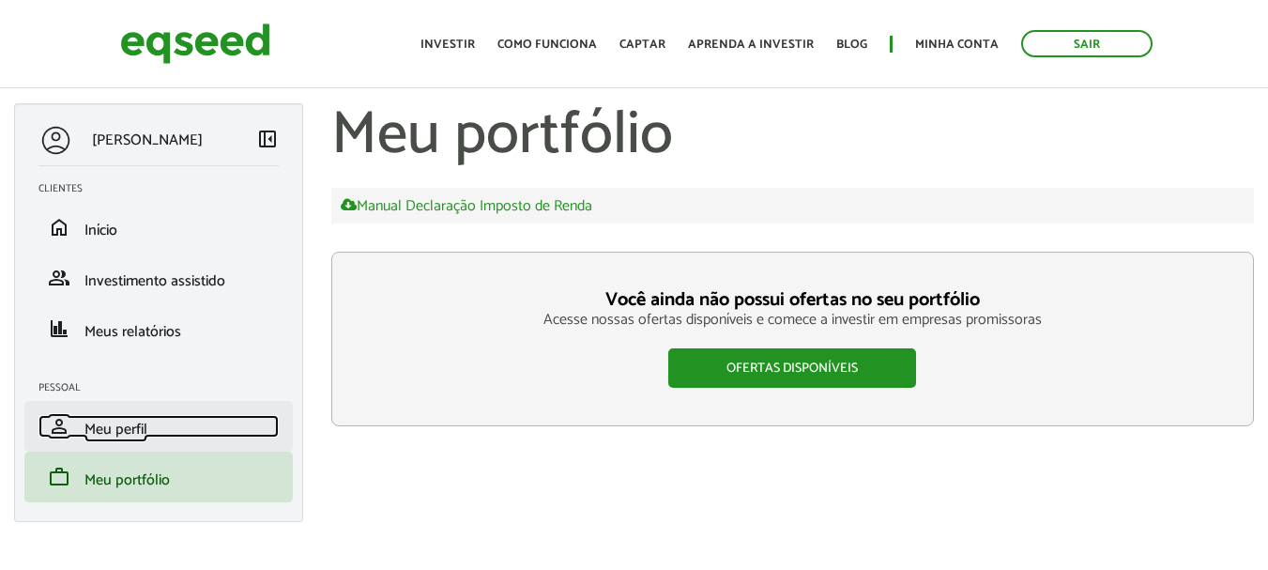
click at [108, 426] on span "Meu perfil" at bounding box center [115, 429] width 63 height 25
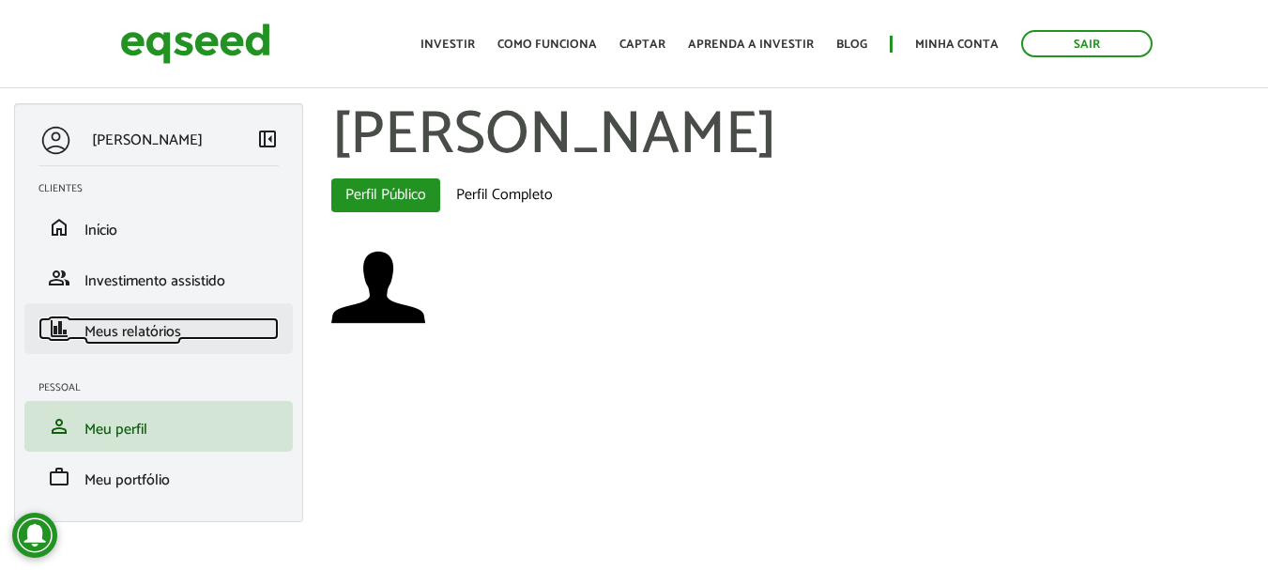
click at [122, 324] on span "Meus relatórios" at bounding box center [132, 331] width 97 height 25
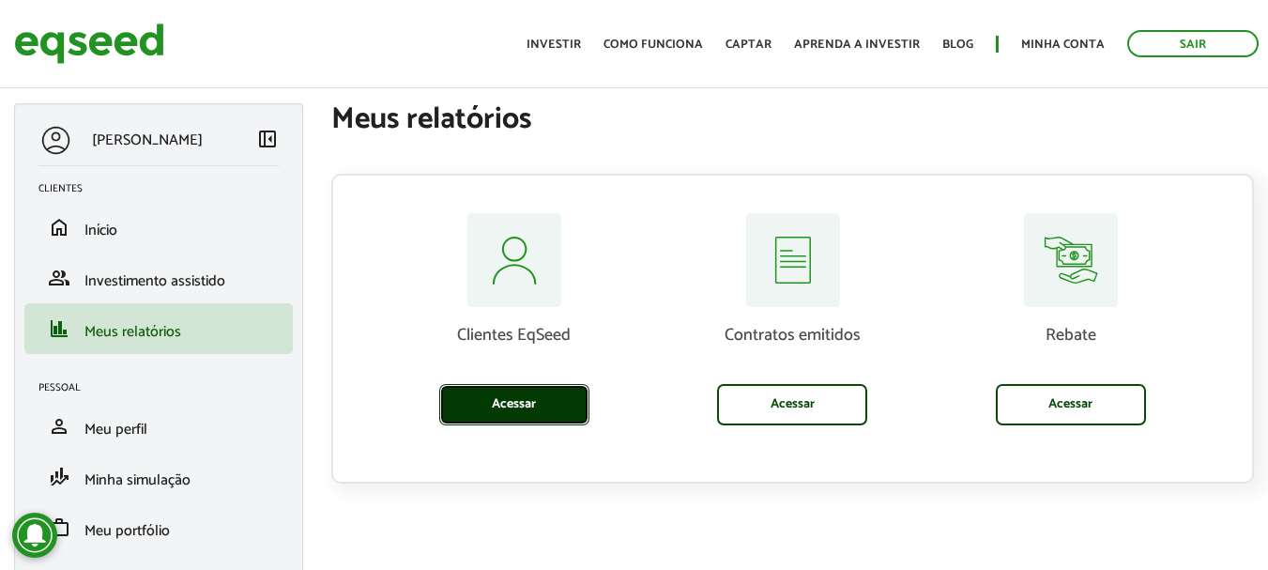
click at [489, 417] on link "Acessar" at bounding box center [514, 404] width 150 height 41
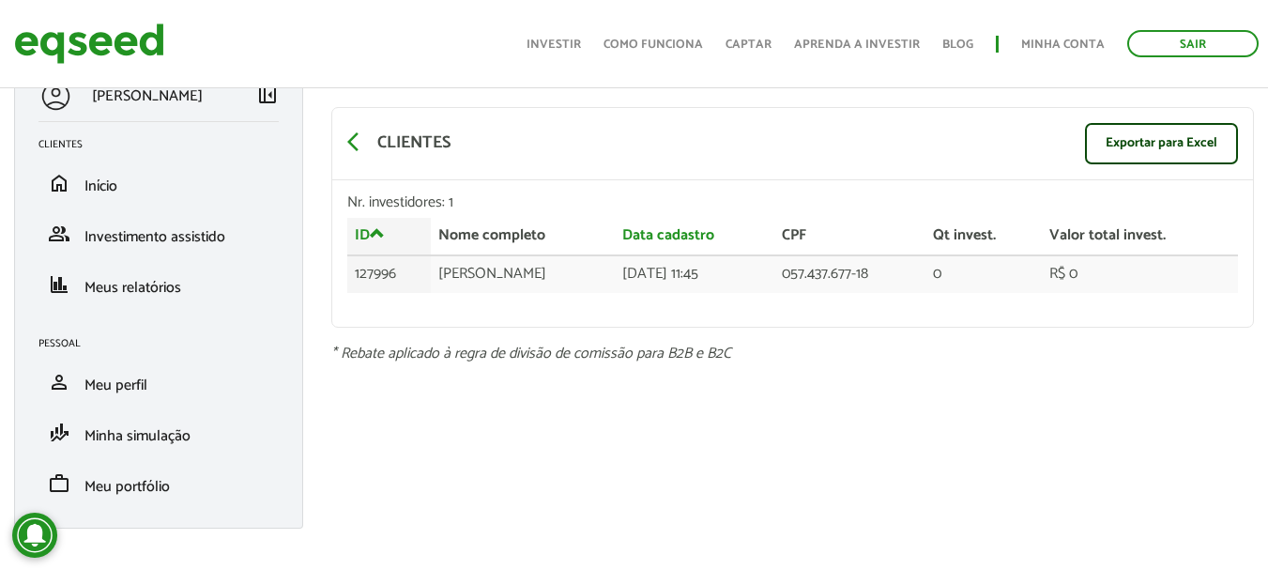
scroll to position [46, 0]
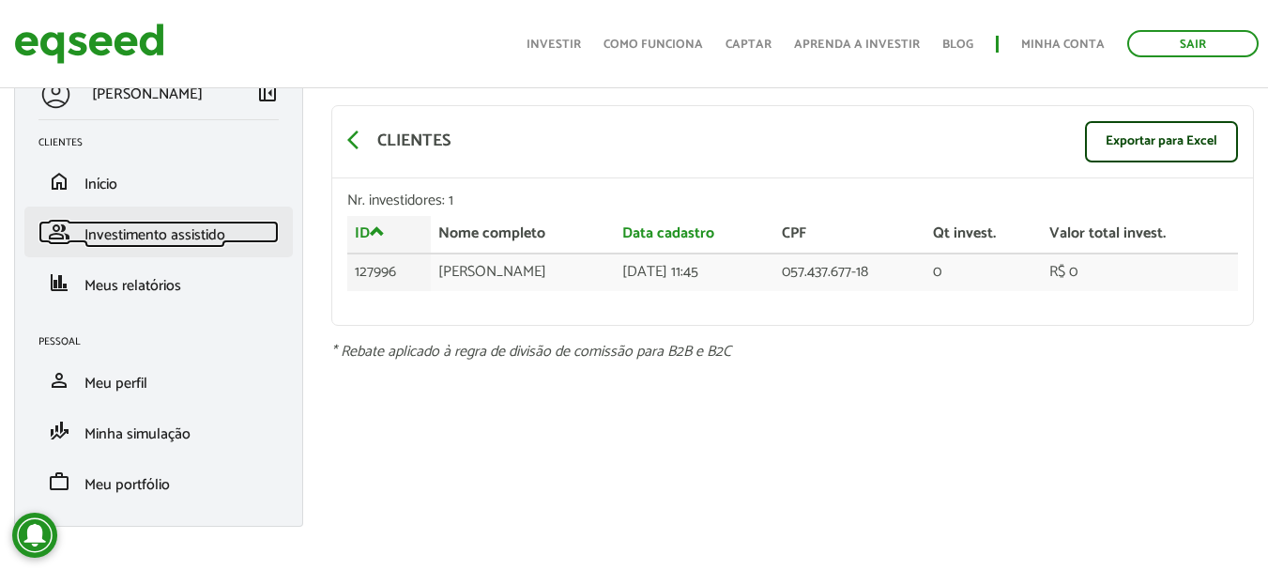
click at [134, 246] on span "Investimento assistido" at bounding box center [154, 234] width 141 height 25
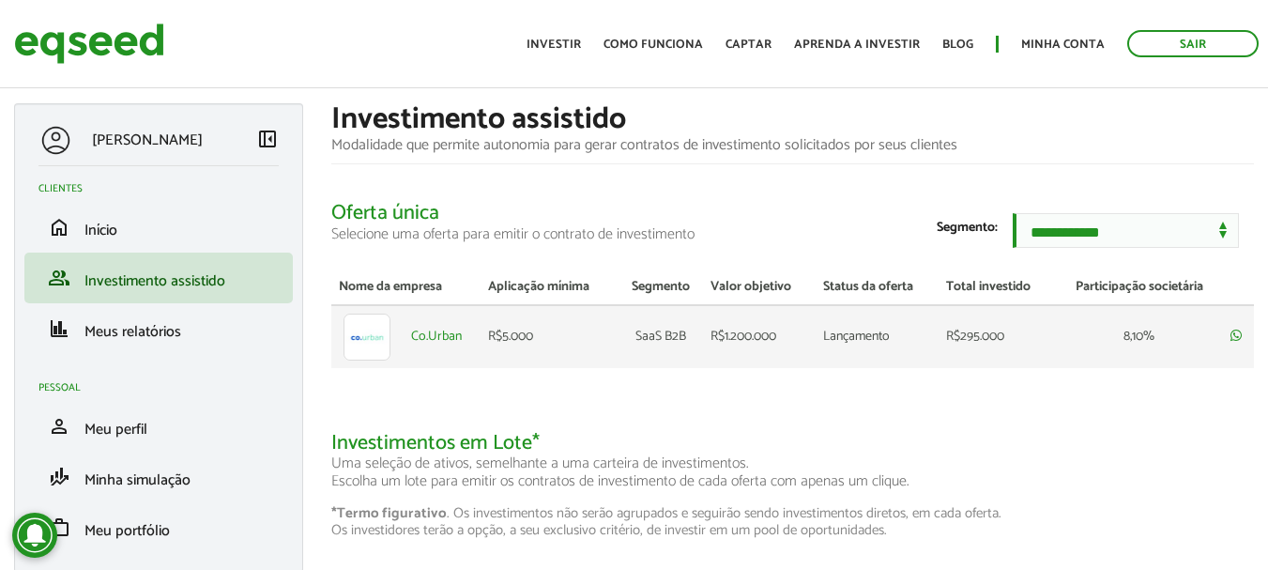
click at [361, 347] on img at bounding box center [367, 337] width 47 height 47
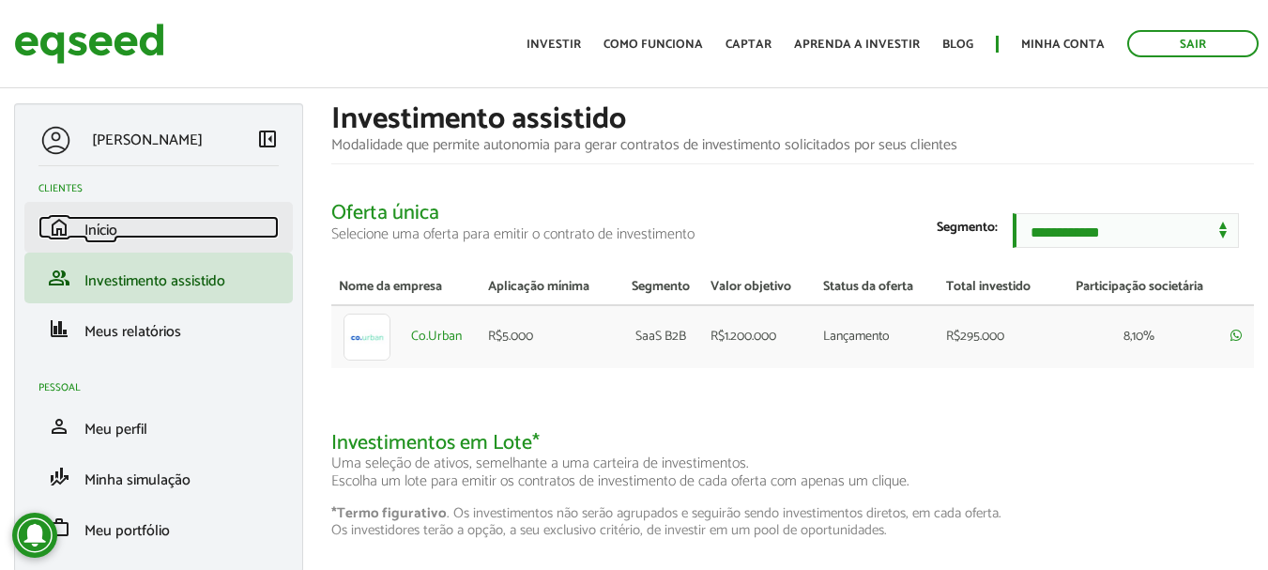
click at [103, 232] on span "Início" at bounding box center [100, 230] width 33 height 25
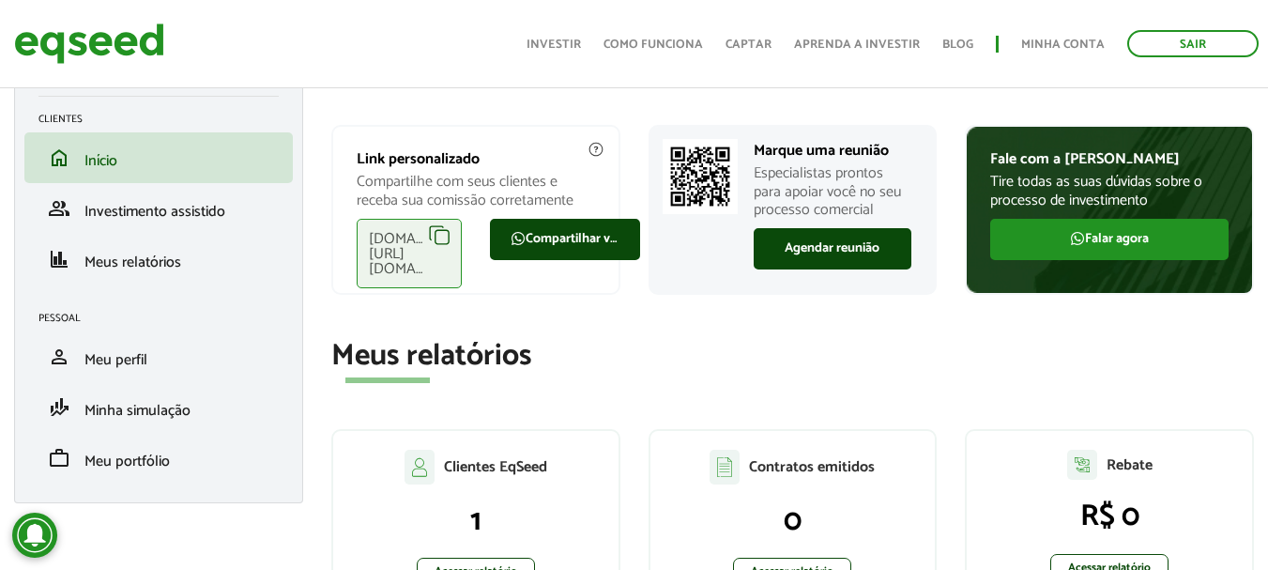
scroll to position [38, 0]
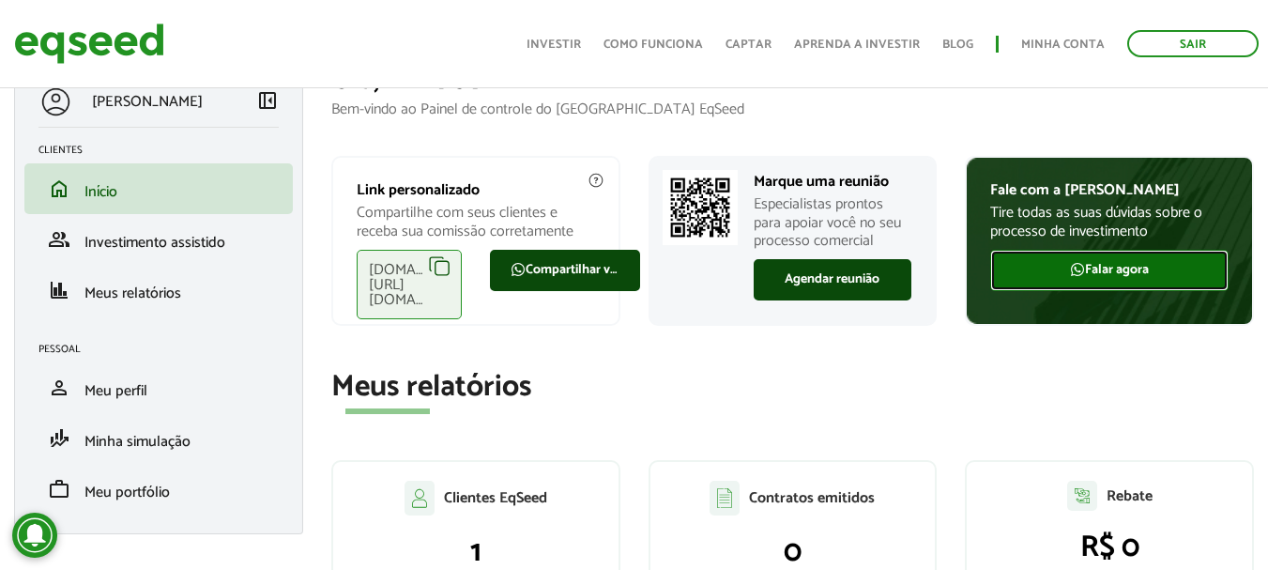
click at [1118, 265] on link "Falar agora" at bounding box center [1109, 270] width 238 height 41
